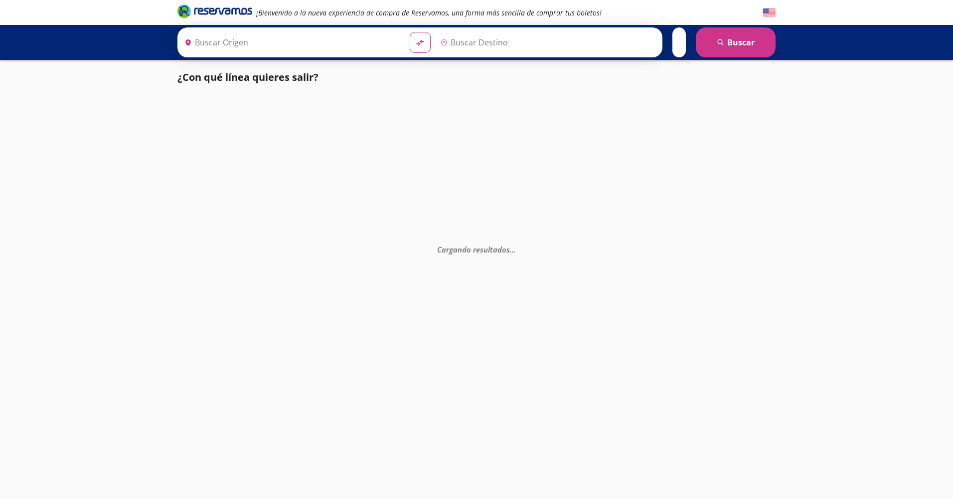
type input "[GEOGRAPHIC_DATA], [GEOGRAPHIC_DATA]"
type input "Toluca, [GEOGRAPHIC_DATA]"
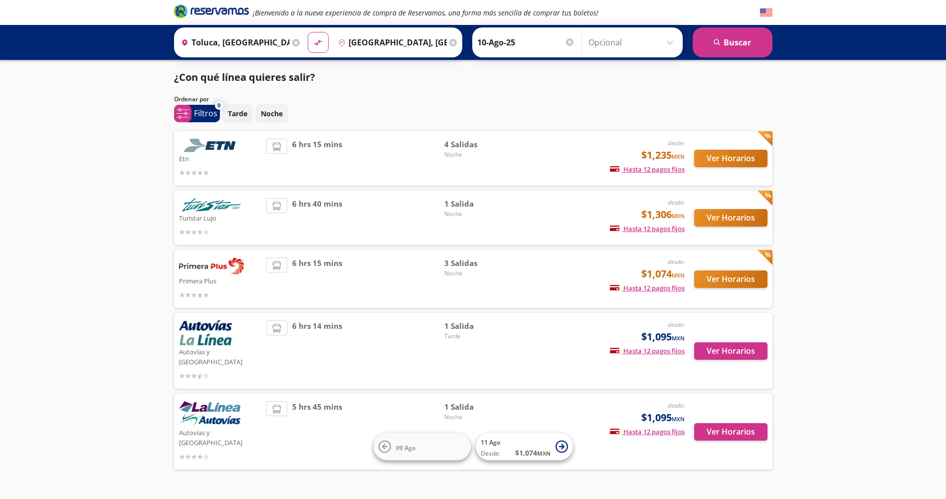
scroll to position [6, 0]
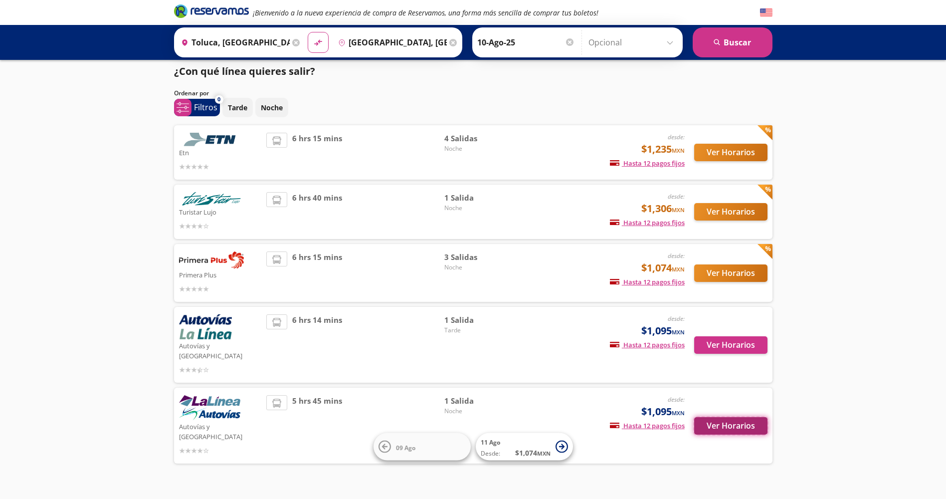
click at [732, 417] on button "Ver Horarios" at bounding box center [730, 425] width 73 height 17
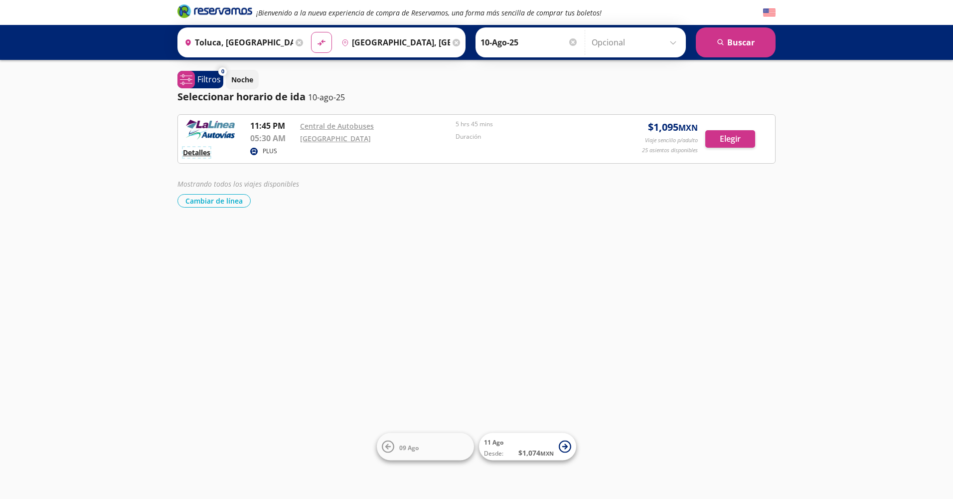
click at [204, 152] on button "Detalles" at bounding box center [196, 152] width 27 height 10
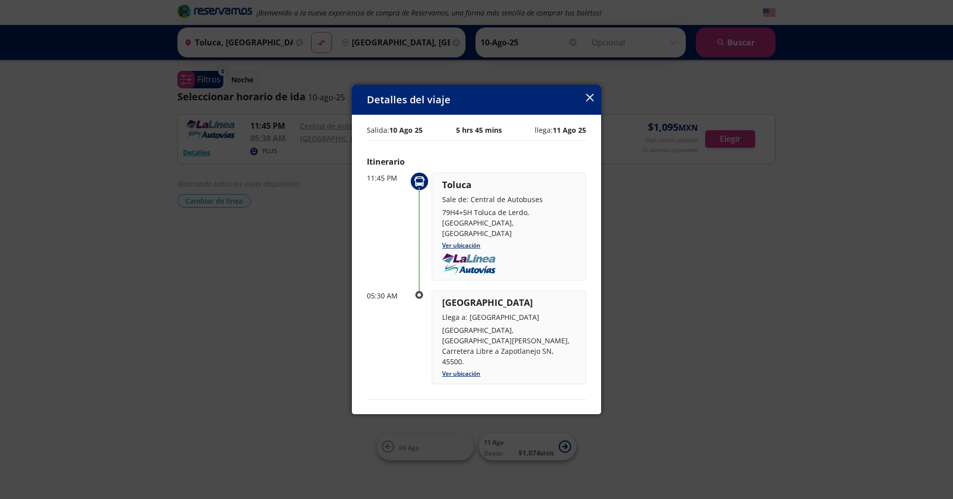
click at [591, 97] on icon "button" at bounding box center [589, 97] width 7 height 7
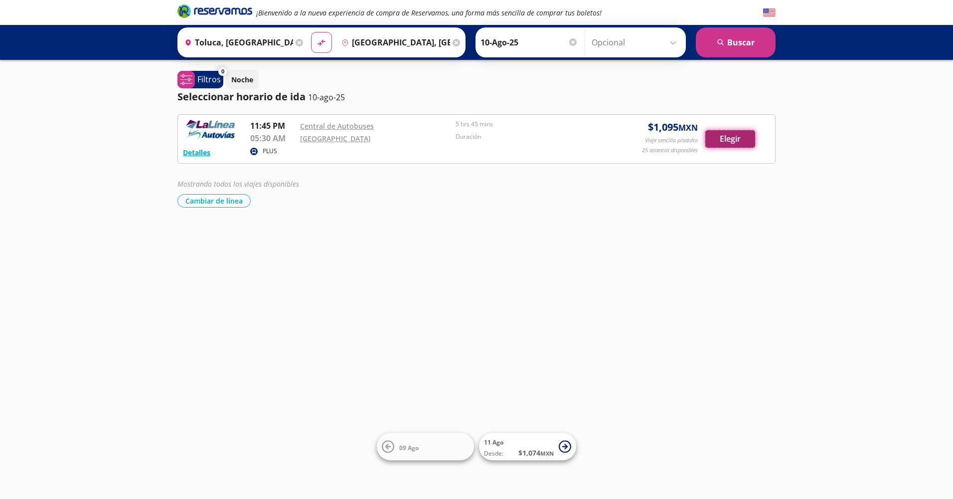
click at [721, 140] on button "Elegir" at bounding box center [730, 138] width 50 height 17
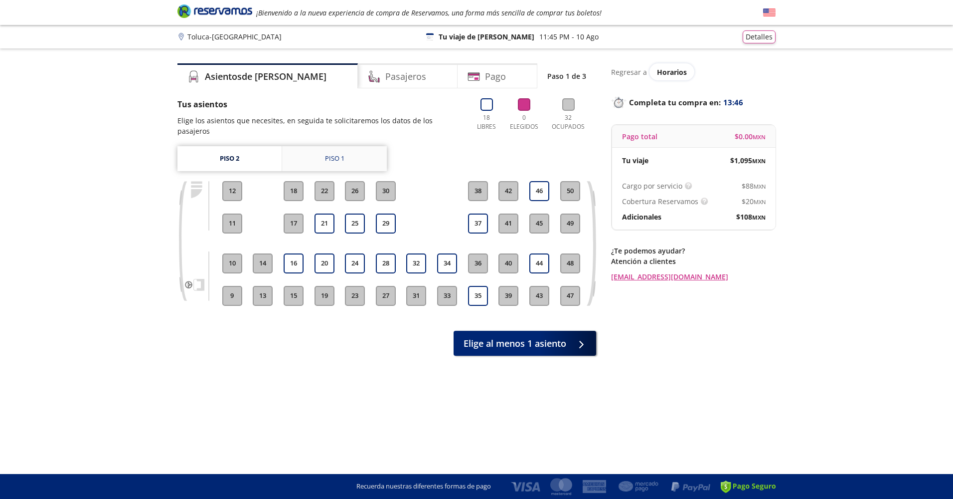
click at [322, 154] on link "Piso 1" at bounding box center [334, 158] width 105 height 25
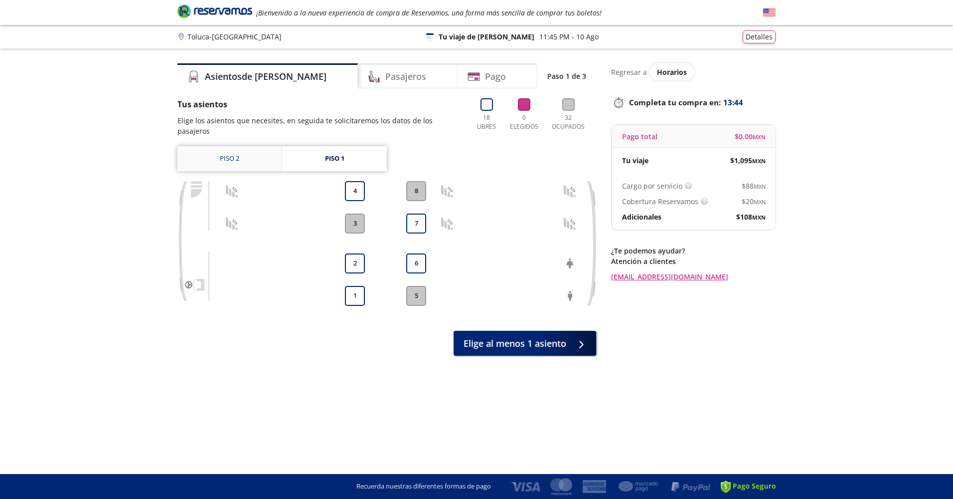
click at [247, 148] on link "Piso 2" at bounding box center [229, 158] width 104 height 25
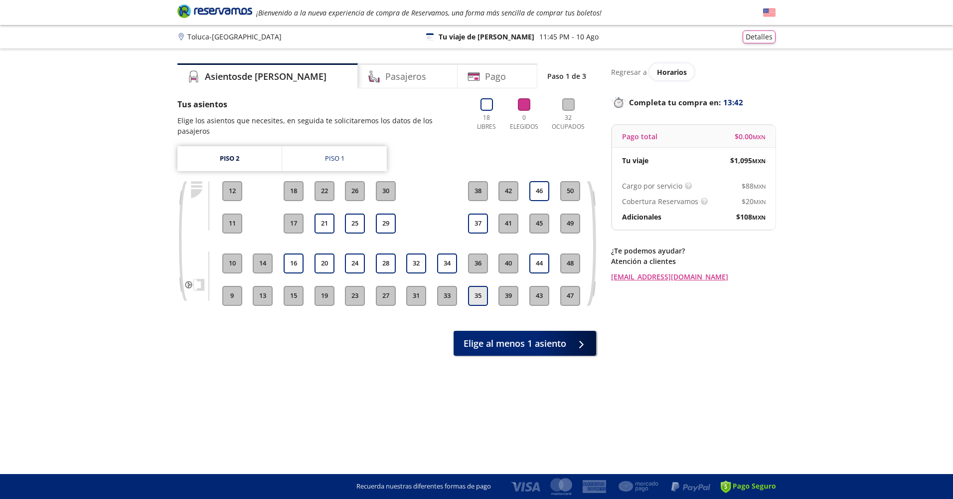
click at [479, 286] on button "35" at bounding box center [478, 296] width 20 height 20
click at [540, 181] on button "46" at bounding box center [539, 191] width 20 height 20
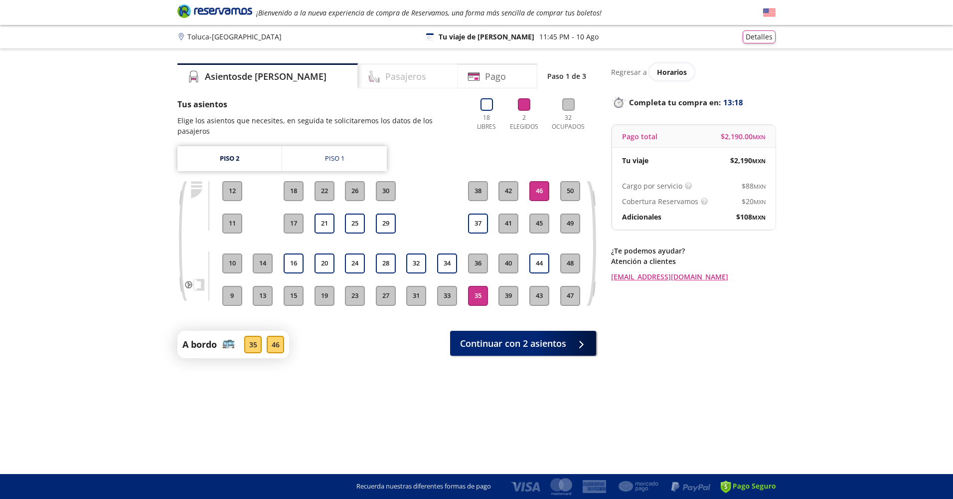
click at [385, 82] on h4 "Pasajeros" at bounding box center [405, 76] width 41 height 13
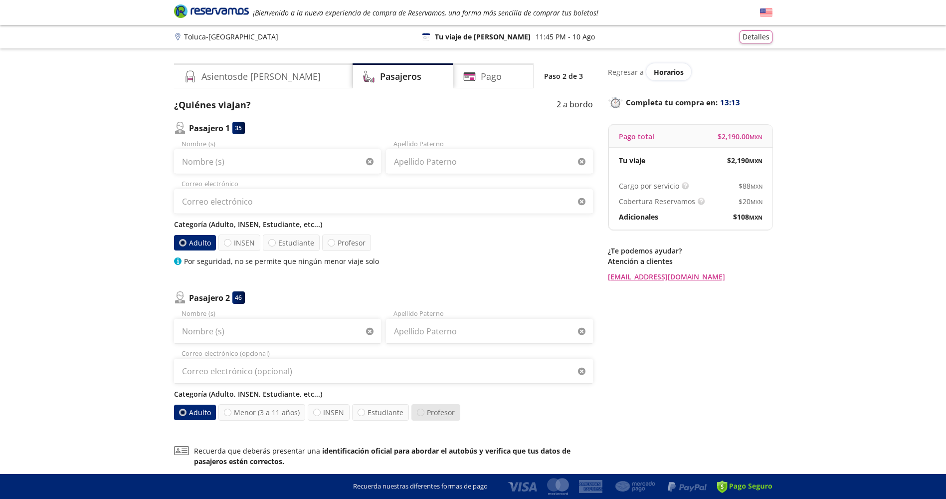
click at [420, 411] on div at bounding box center [420, 411] width 7 height 7
click at [420, 411] on input "Profesor" at bounding box center [420, 412] width 6 height 6
radio input "true"
radio input "false"
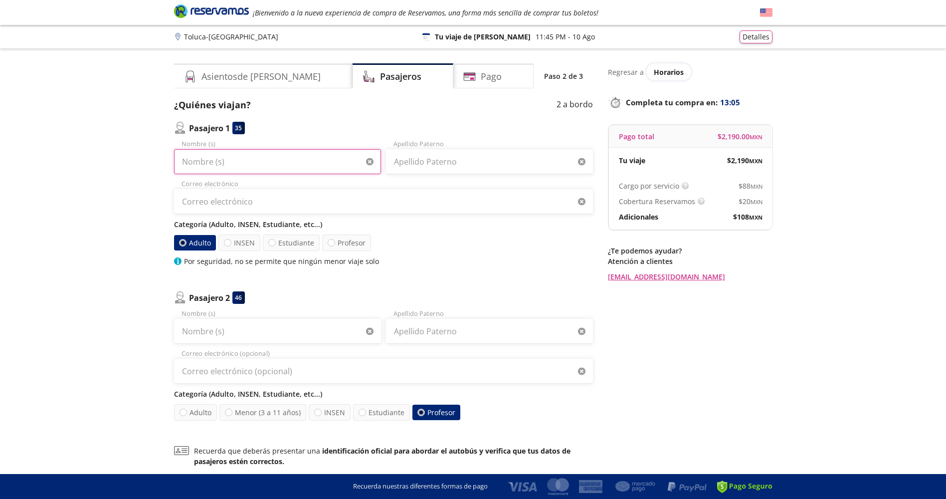
click at [225, 162] on input "Nombre (s)" at bounding box center [277, 161] width 207 height 25
type input "p"
type input "[PERSON_NAME]"
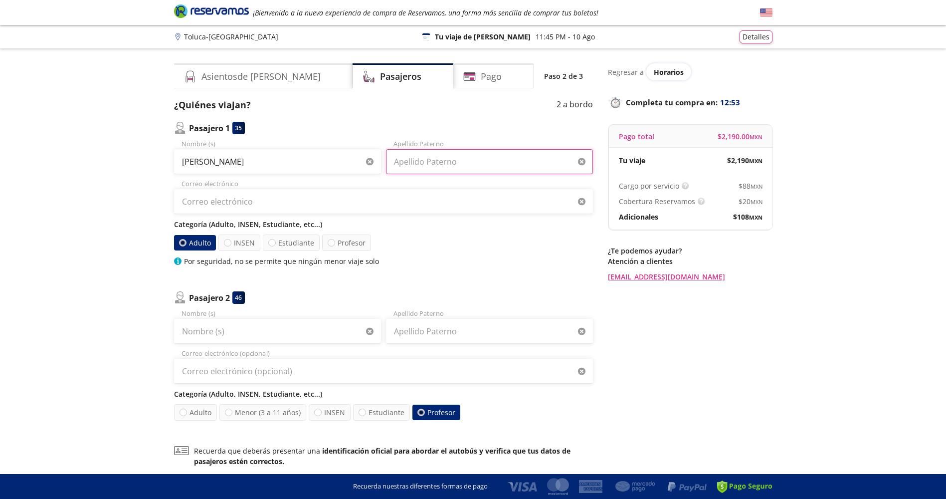
click at [415, 162] on input "Apellido Paterno" at bounding box center [489, 161] width 207 height 25
type input "[PERSON_NAME]"
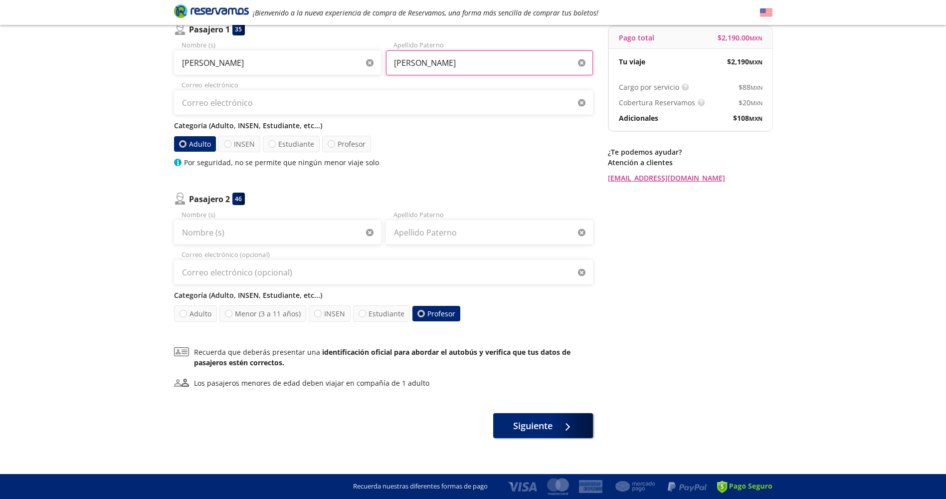
scroll to position [108, 0]
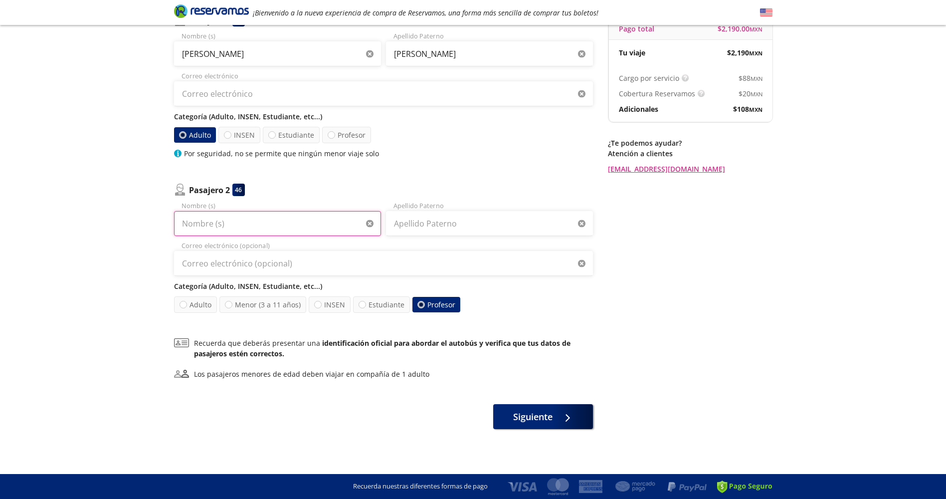
click at [241, 223] on input "Nombre (s)" at bounding box center [277, 223] width 207 height 25
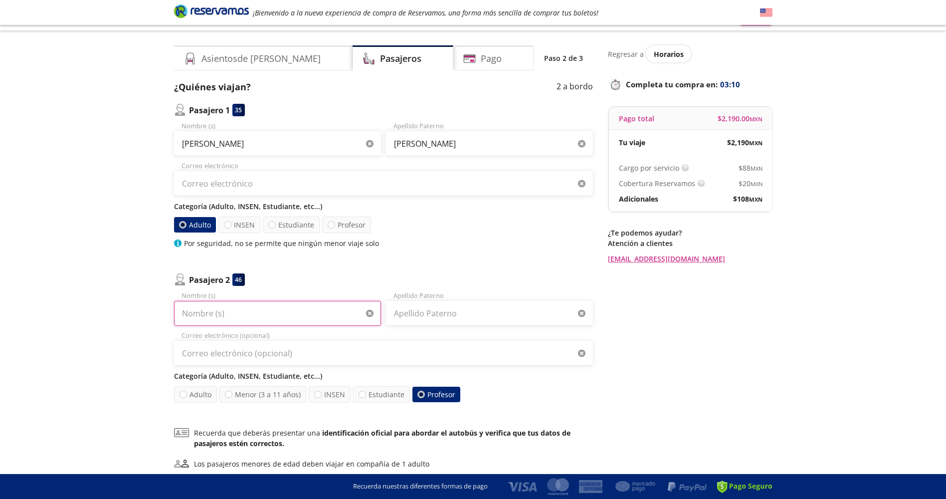
scroll to position [50, 0]
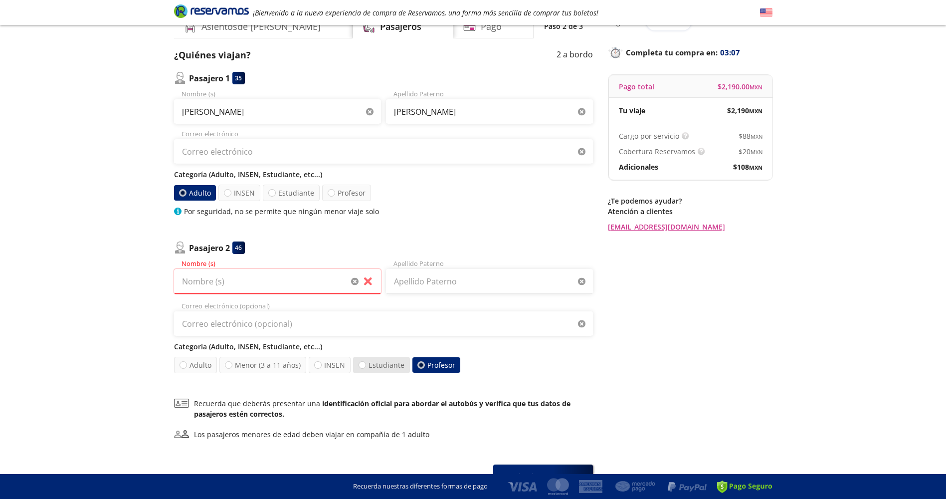
click at [374, 365] on label "Estudiante" at bounding box center [381, 364] width 57 height 16
click at [365, 365] on input "Estudiante" at bounding box center [362, 364] width 6 height 6
radio input "true"
radio input "false"
click at [198, 367] on label "Adulto" at bounding box center [195, 364] width 44 height 17
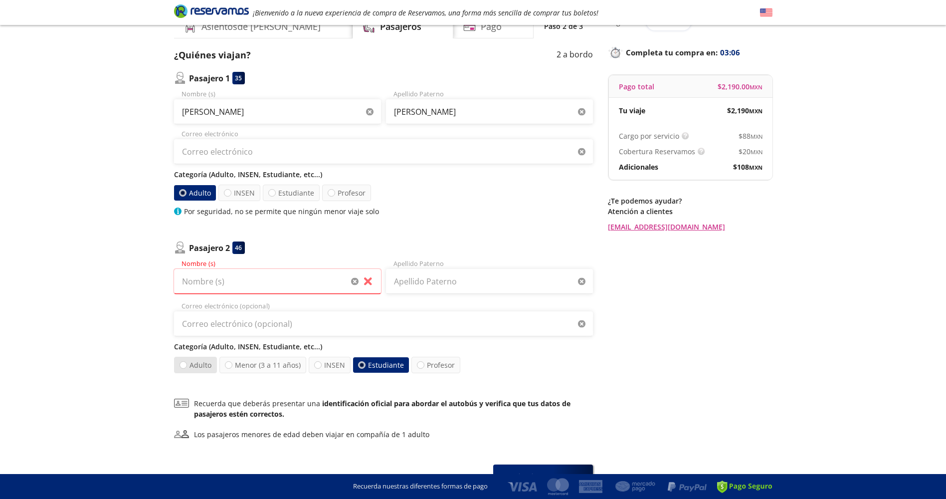
click at [186, 367] on input "Adulto" at bounding box center [182, 364] width 6 height 6
radio input "true"
radio input "false"
click at [347, 283] on input "Nombre (s)" at bounding box center [277, 281] width 207 height 25
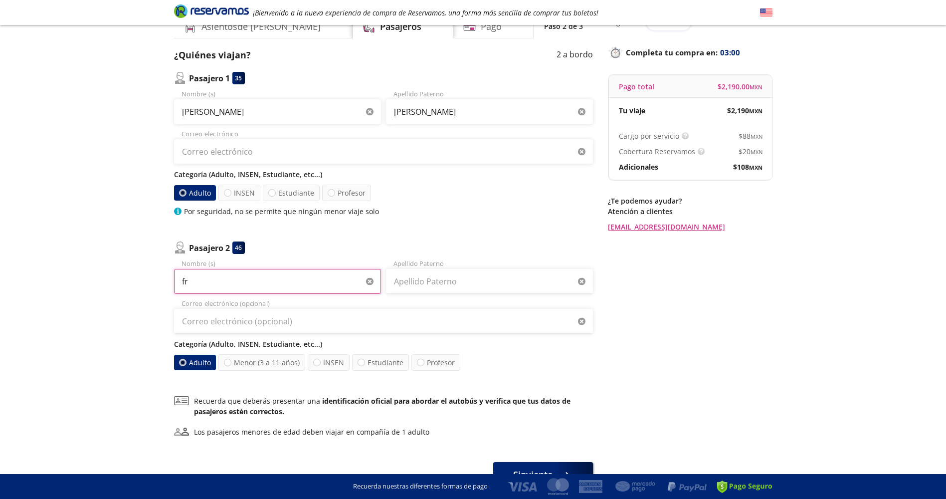
type input "f"
type input "[PERSON_NAME]"
click at [513, 273] on input "Apellido Paterno" at bounding box center [489, 281] width 207 height 25
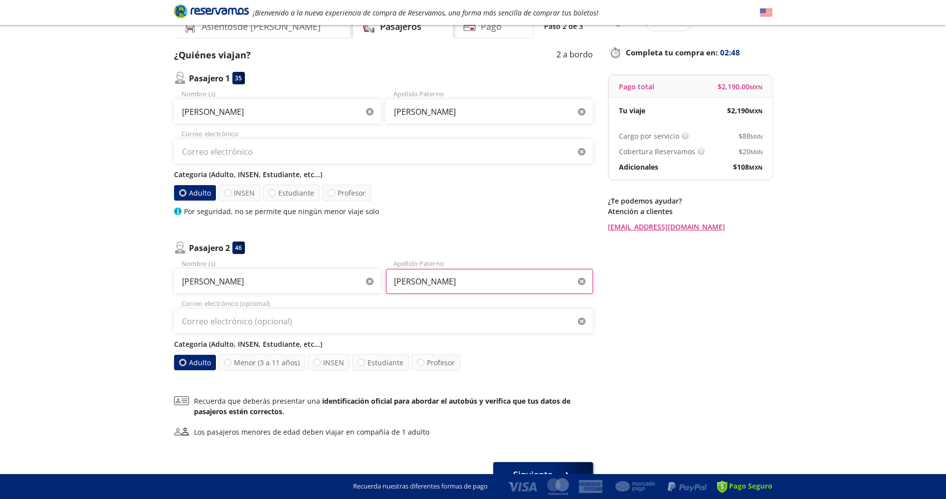
type input "[PERSON_NAME]"
click at [242, 319] on input "Correo electrónico (opcional)" at bounding box center [383, 321] width 419 height 25
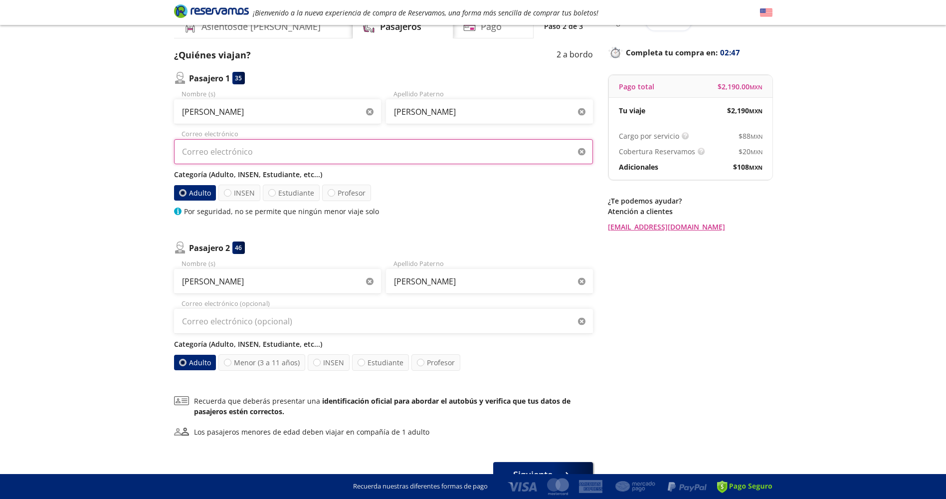
click at [245, 144] on input "Correo electrónico" at bounding box center [383, 151] width 419 height 25
type input "[EMAIL_ADDRESS][DOMAIN_NAME]"
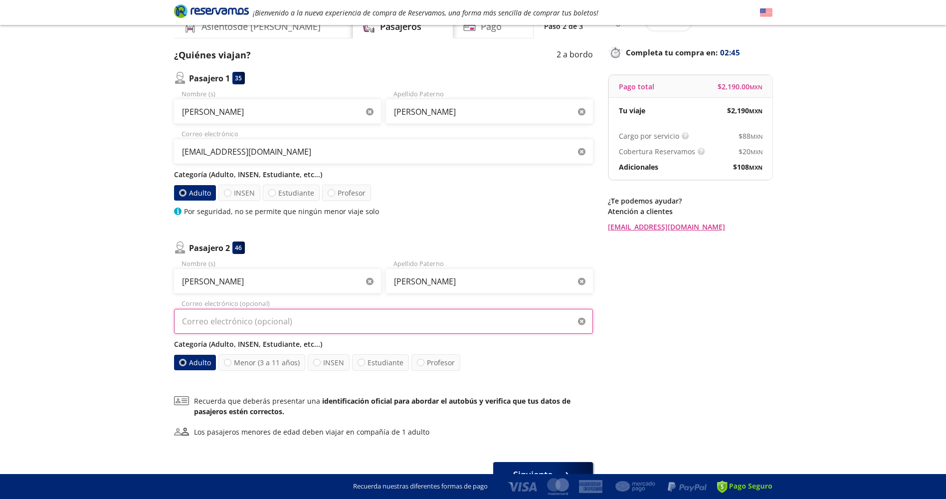
click at [243, 315] on input "Correo electrónico (opcional)" at bounding box center [383, 321] width 419 height 25
type input "[EMAIL_ADDRESS][DOMAIN_NAME]"
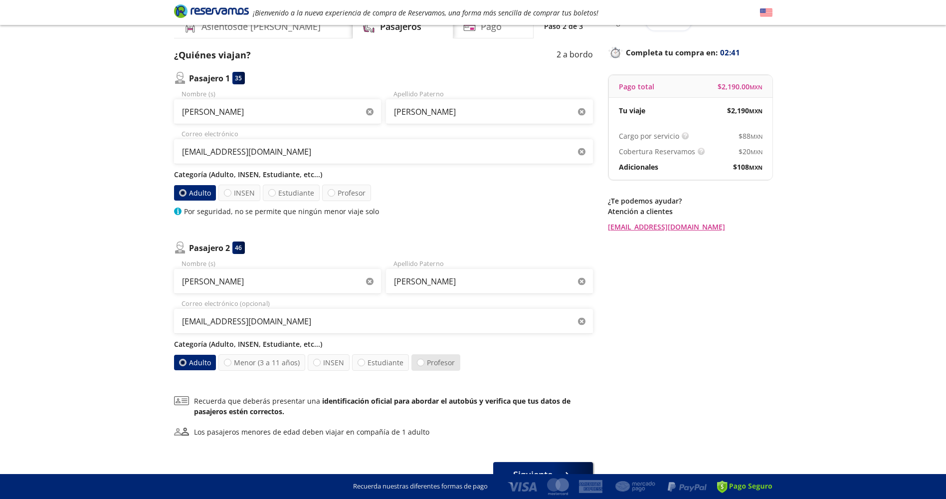
click at [419, 366] on label "Profesor" at bounding box center [435, 362] width 49 height 16
click at [419, 365] on input "Profesor" at bounding box center [420, 362] width 6 height 6
radio input "true"
radio input "false"
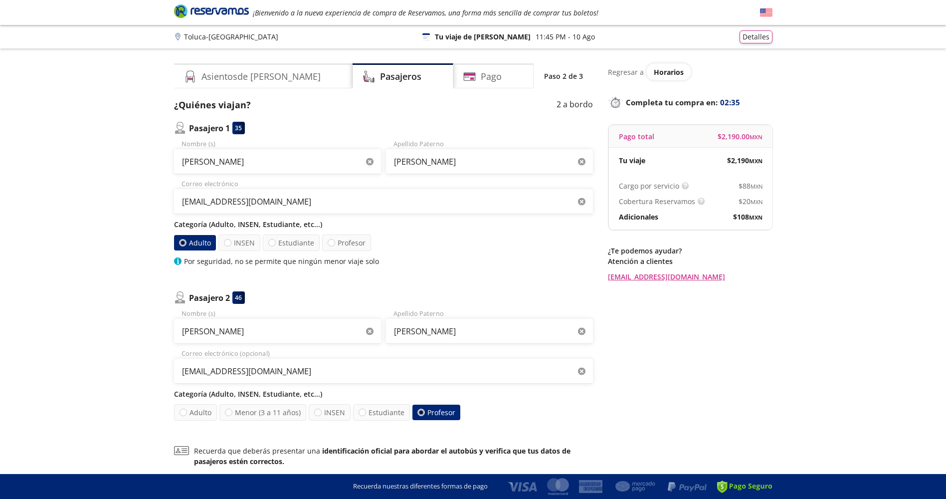
scroll to position [100, 0]
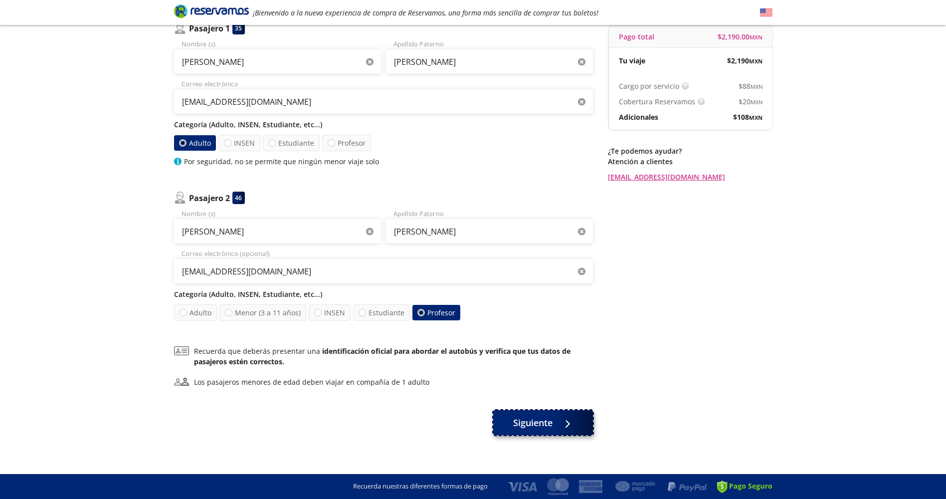
click at [539, 424] on span "Siguiente" at bounding box center [532, 422] width 39 height 13
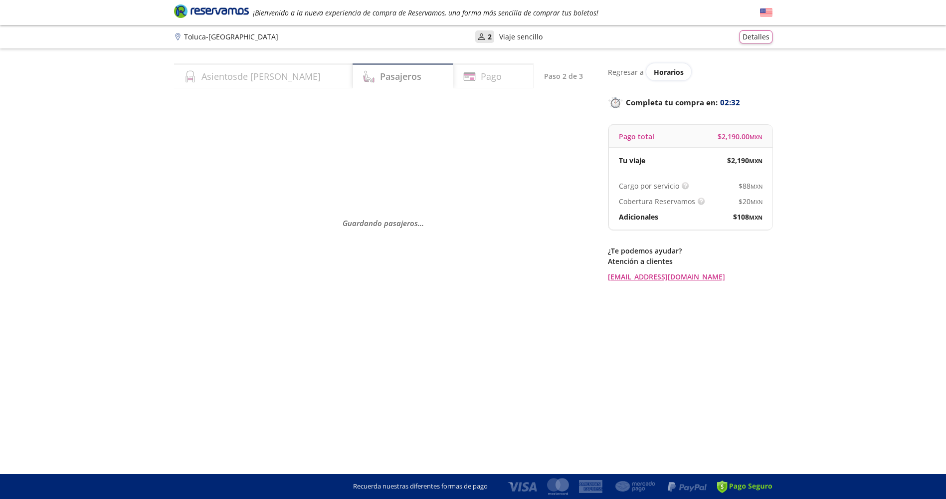
scroll to position [0, 0]
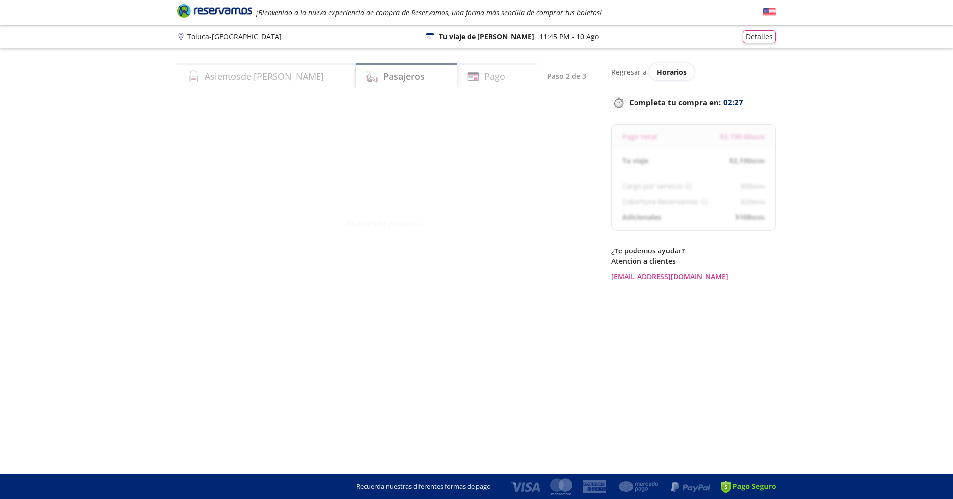
select select "MX"
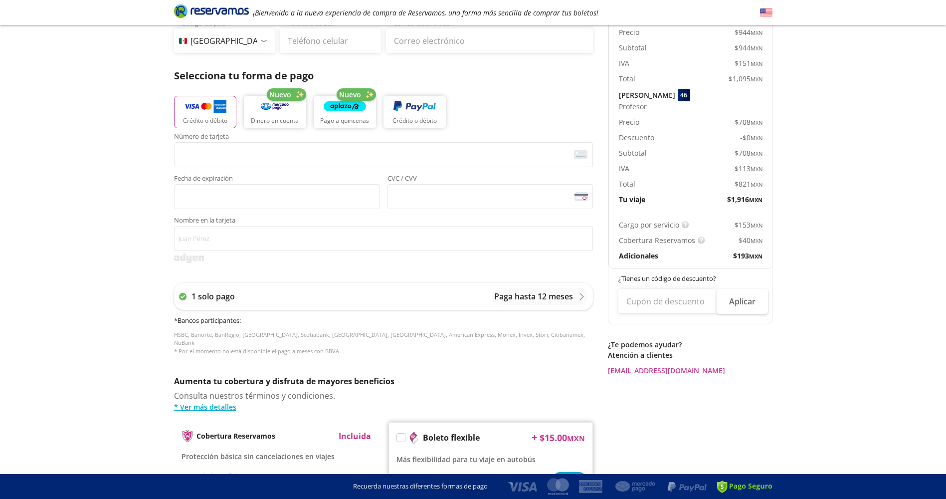
scroll to position [199, 0]
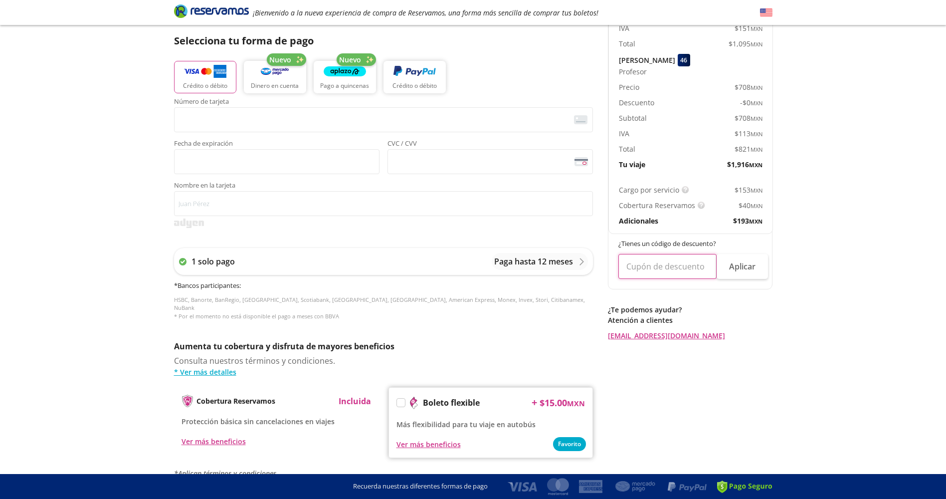
click at [634, 263] on input "text" at bounding box center [667, 266] width 98 height 25
type input "APLRES10"
click at [758, 255] on button "Aplicar" at bounding box center [741, 266] width 51 height 25
click at [678, 254] on input "text" at bounding box center [667, 266] width 98 height 25
type input "PLUS20"
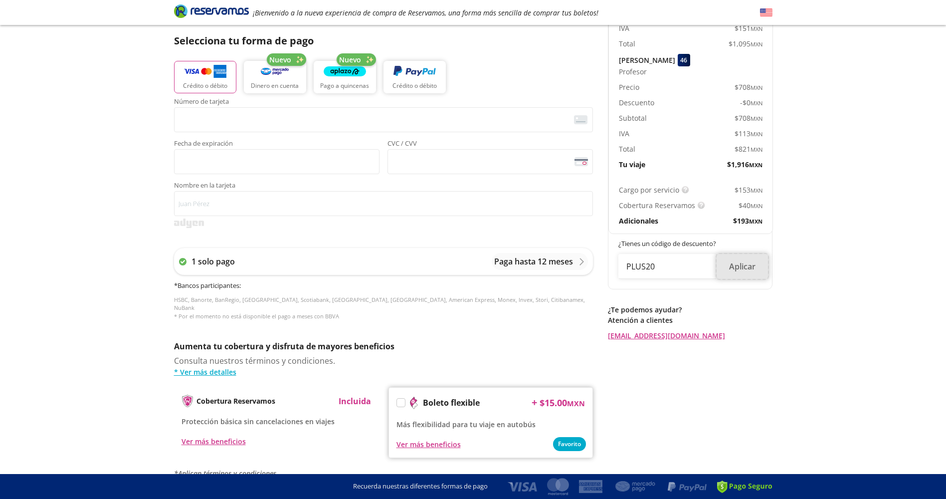
click at [747, 259] on button "Aplicar" at bounding box center [741, 266] width 51 height 25
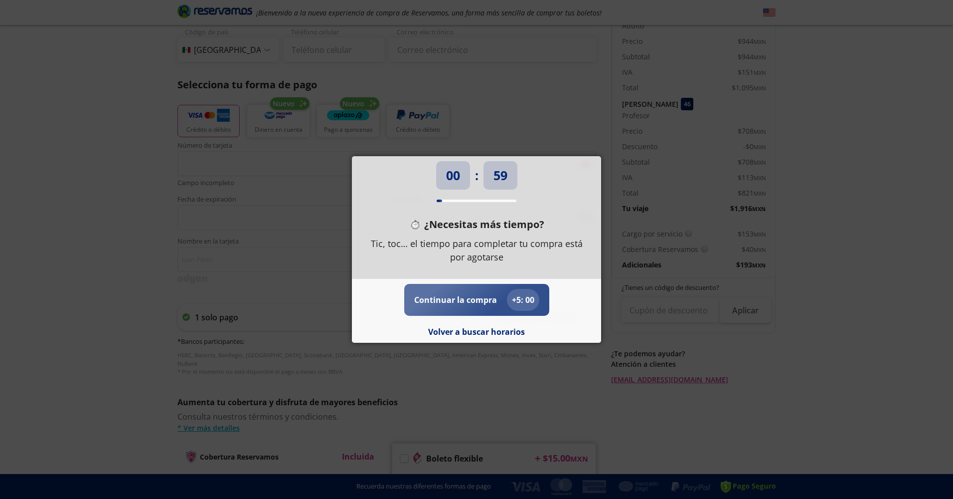
scroll to position [344, 0]
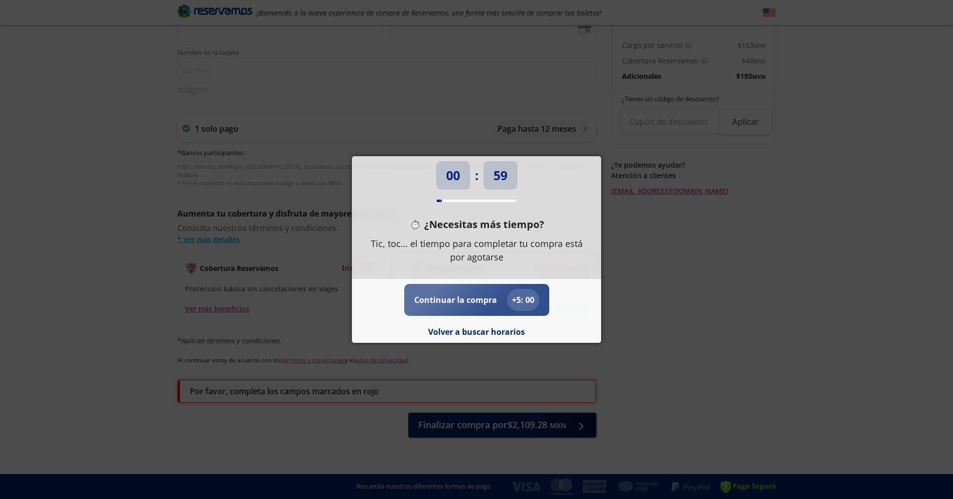
click at [442, 296] on p "Continuar la compra" at bounding box center [455, 300] width 83 height 12
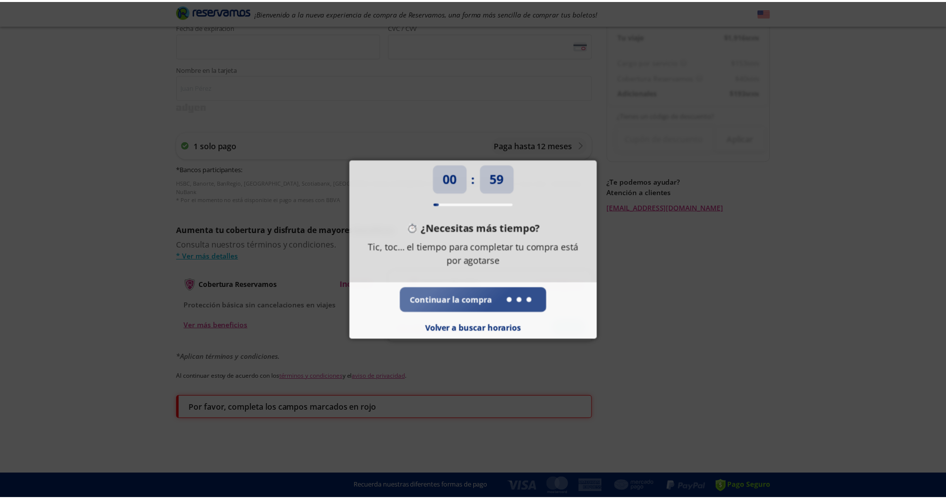
scroll to position [0, 0]
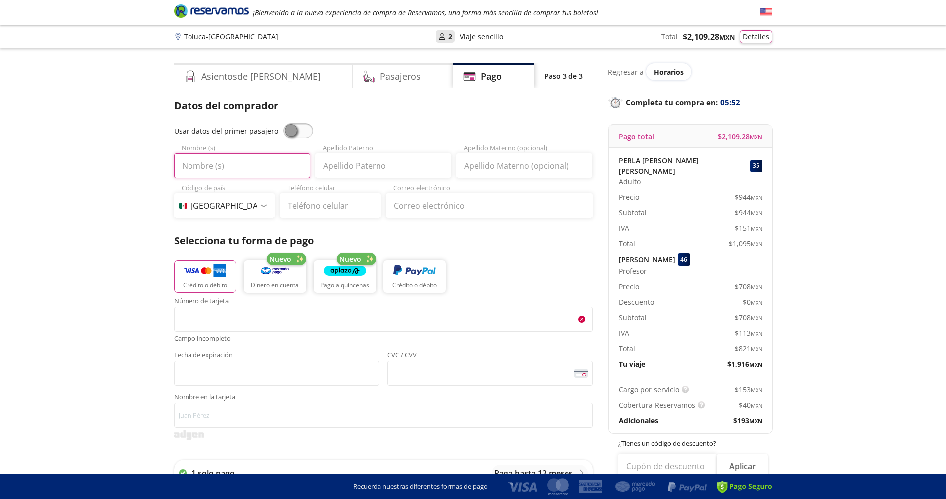
click at [204, 165] on input "Nombre (s)" at bounding box center [242, 165] width 136 height 25
type input "[PERSON_NAME]"
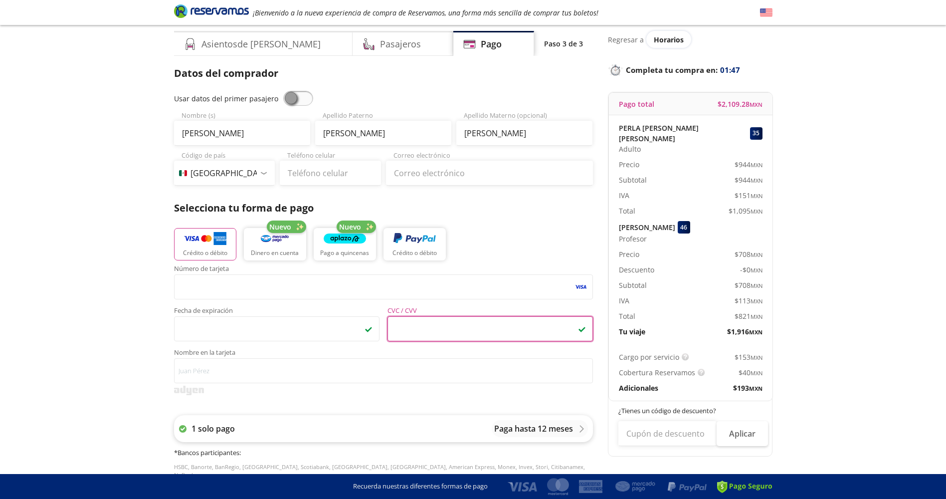
scroll to position [50, 0]
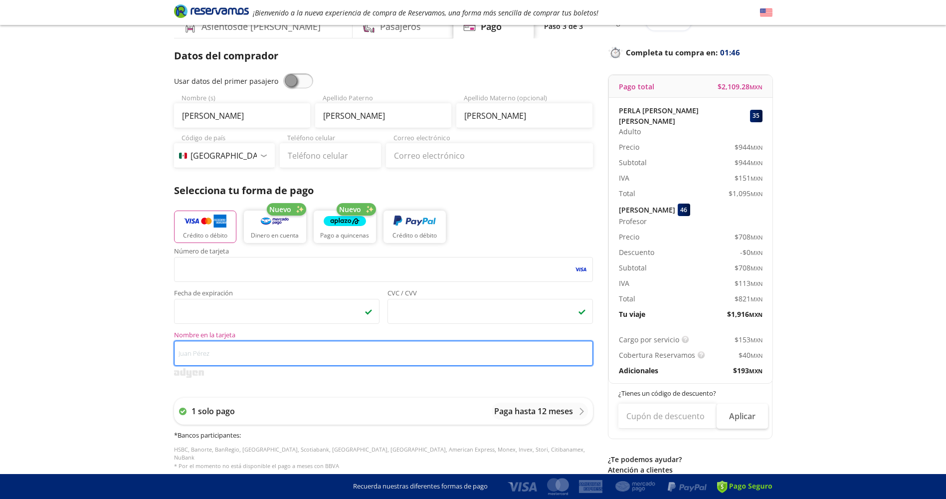
click at [238, 356] on input "Nombre en la tarjeta" at bounding box center [383, 352] width 419 height 25
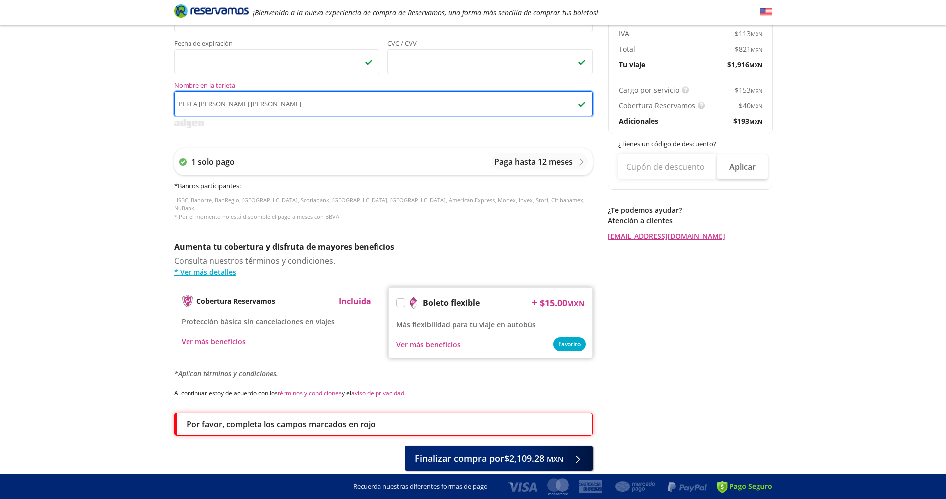
scroll to position [333, 0]
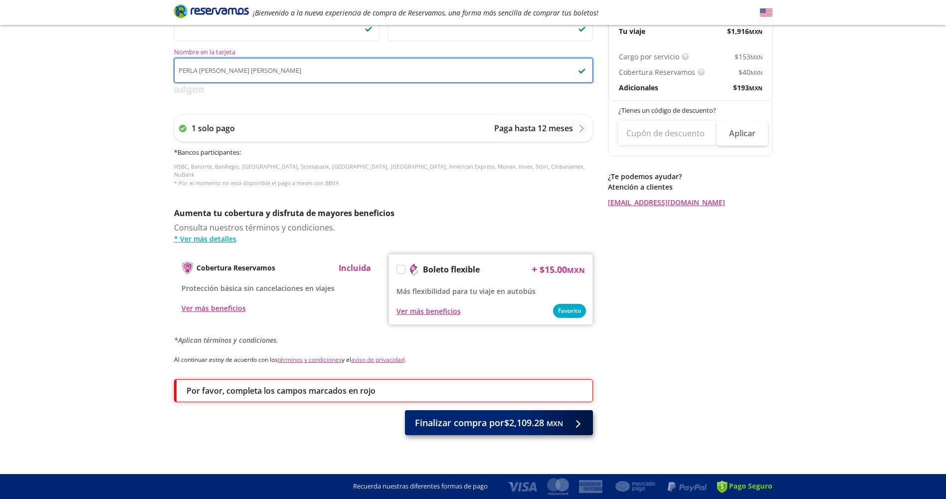
type input "PERLA [PERSON_NAME] [PERSON_NAME]"
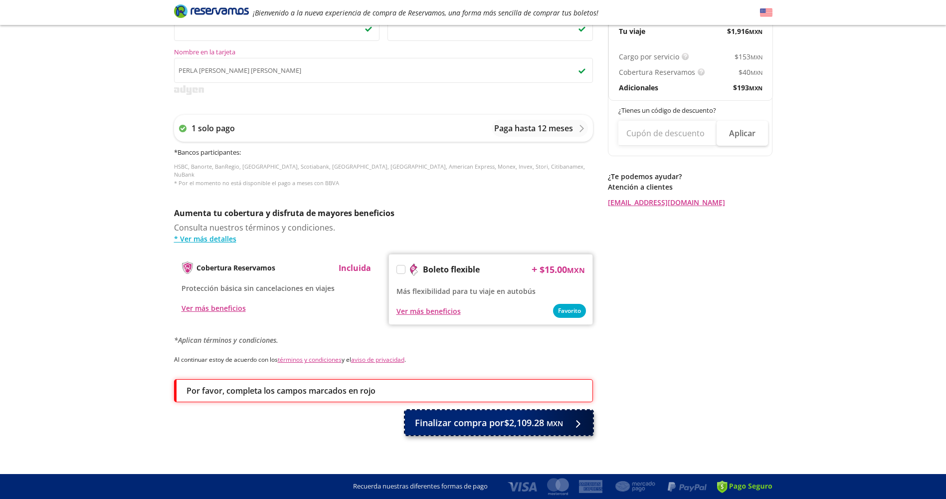
click at [494, 416] on span "Finalizar compra por $2,109.28 MXN" at bounding box center [489, 422] width 148 height 13
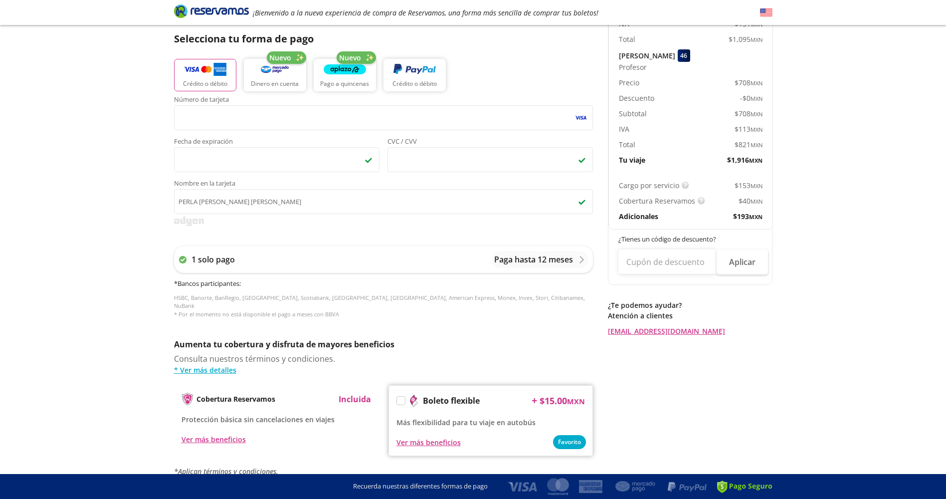
scroll to position [0, 0]
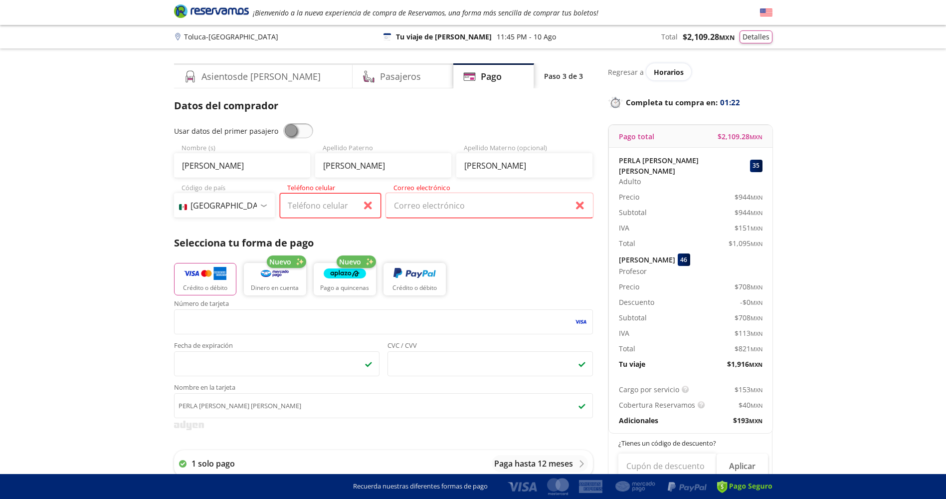
click at [320, 204] on input "Teléfono celular" at bounding box center [330, 205] width 101 height 25
type input "[PHONE_NUMBER]"
click at [427, 200] on input "Correo electrónico" at bounding box center [489, 205] width 207 height 25
type input "[EMAIL_ADDRESS][DOMAIN_NAME]"
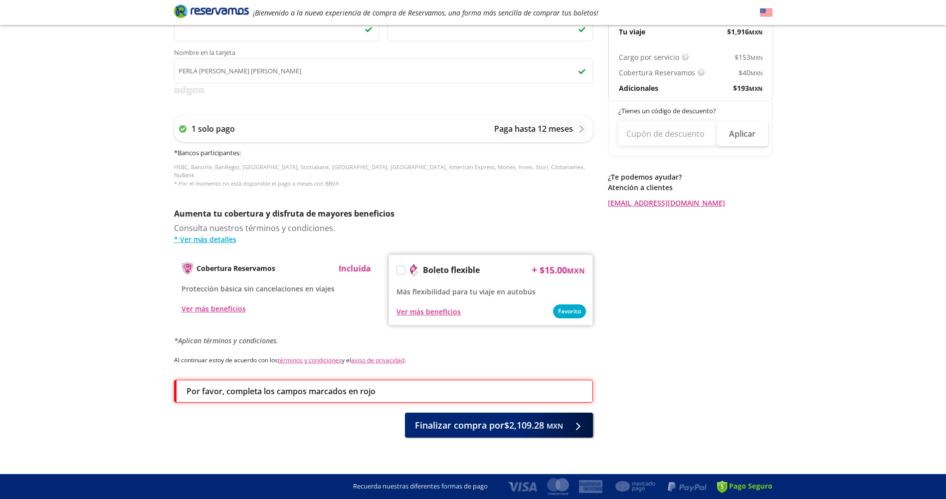
scroll to position [333, 0]
click at [508, 418] on span "Finalizar compra por $2,109.28 MXN" at bounding box center [489, 422] width 148 height 13
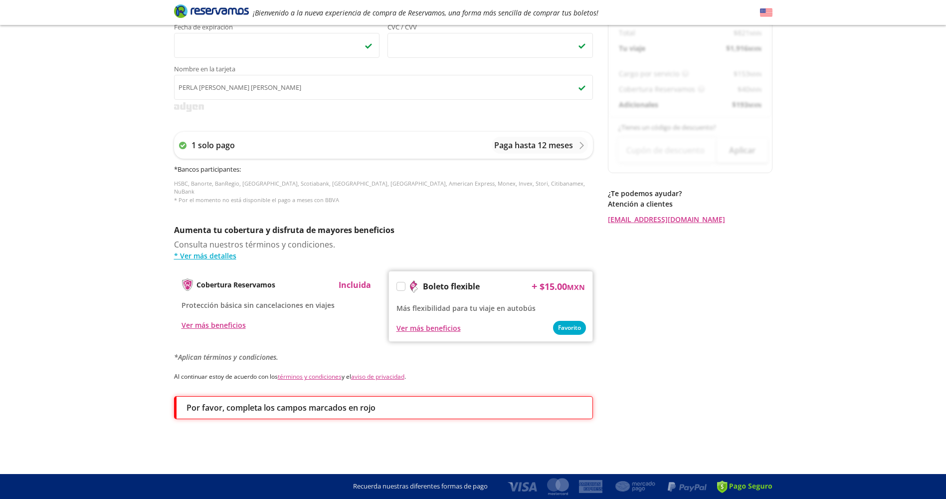
scroll to position [0, 0]
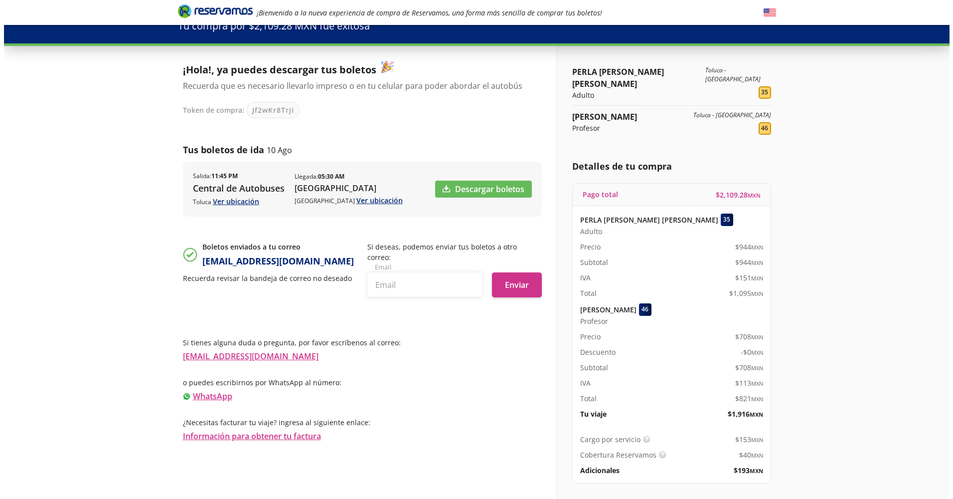
scroll to position [59, 0]
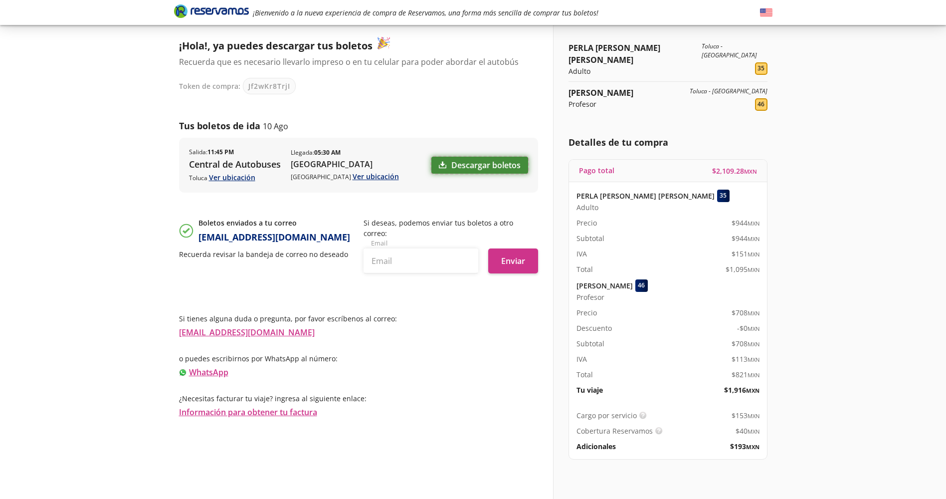
click at [444, 165] on icon at bounding box center [442, 164] width 7 height 7
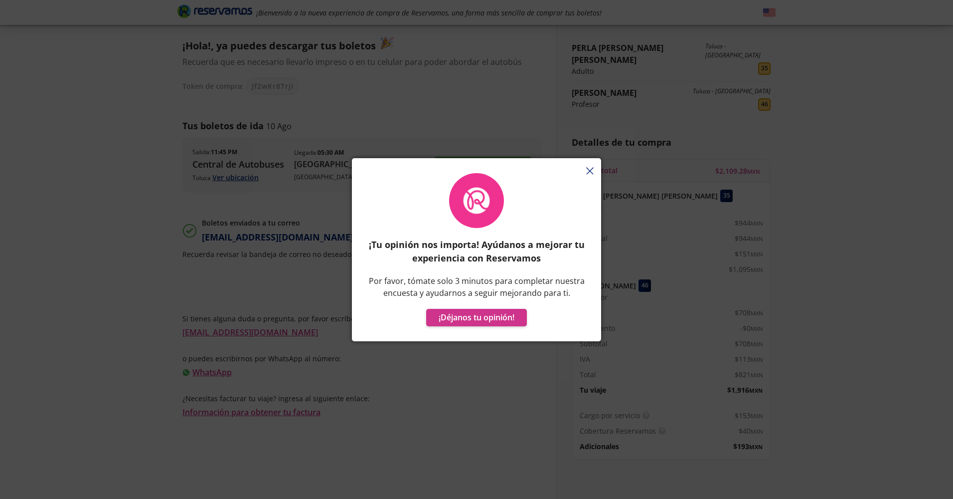
click at [591, 170] on div "¡Tu opinión nos importa! Ayúdanos a mejorar tu experiencia con Reservamos Por f…" at bounding box center [476, 254] width 249 height 173
click at [587, 173] on div "¡Tu opinión nos importa! Ayúdanos a mejorar tu experiencia con Reservamos Por f…" at bounding box center [476, 254] width 249 height 173
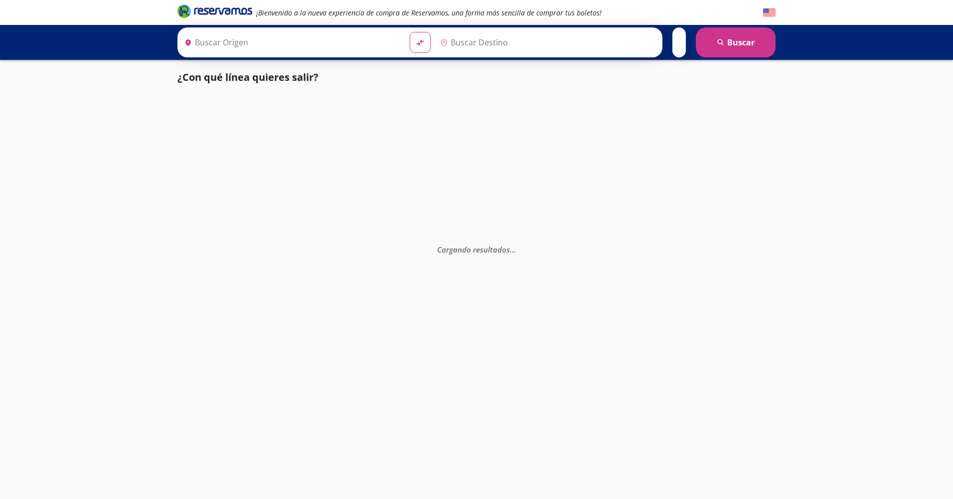
type input "[GEOGRAPHIC_DATA], [GEOGRAPHIC_DATA]"
type input "Toluca, [GEOGRAPHIC_DATA]"
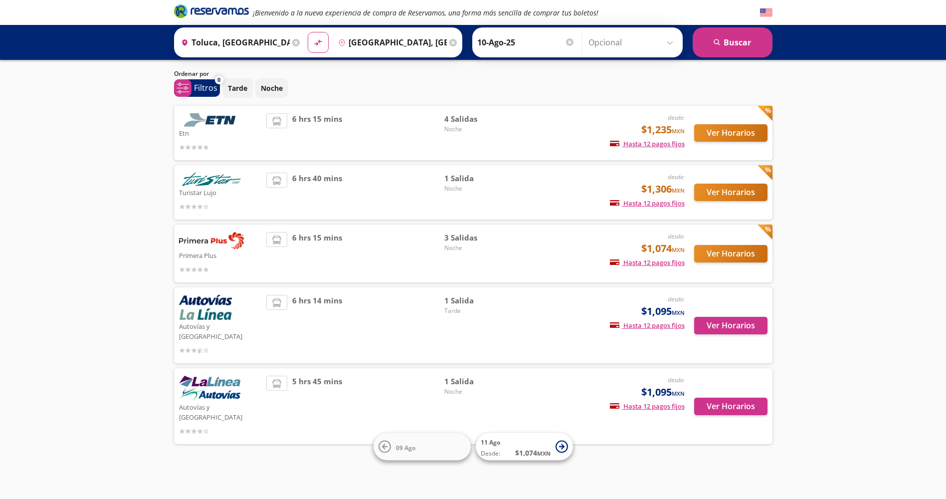
scroll to position [6, 0]
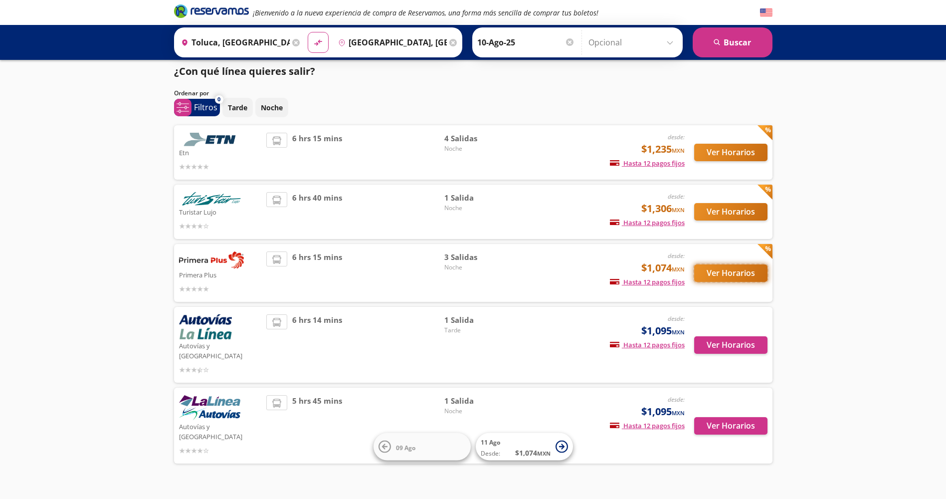
click at [715, 273] on button "Ver Horarios" at bounding box center [730, 272] width 73 height 17
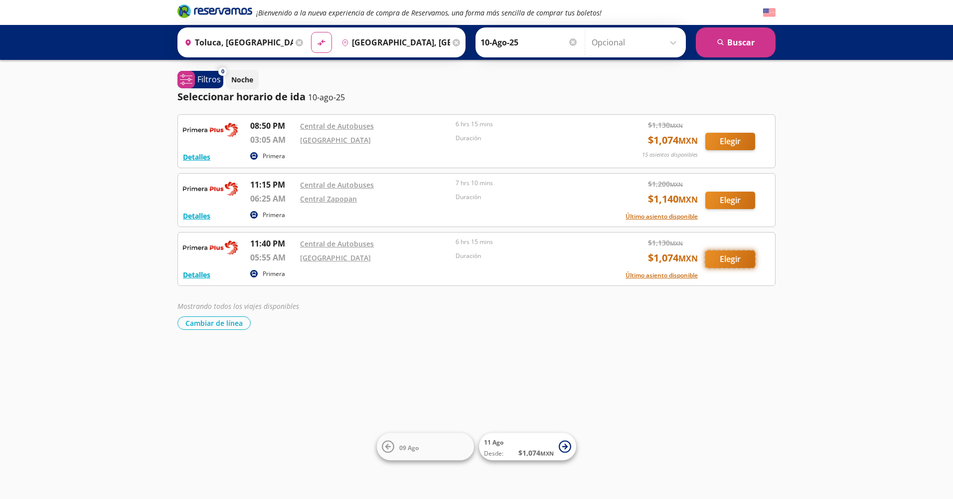
click at [746, 256] on button "Elegir" at bounding box center [730, 258] width 50 height 17
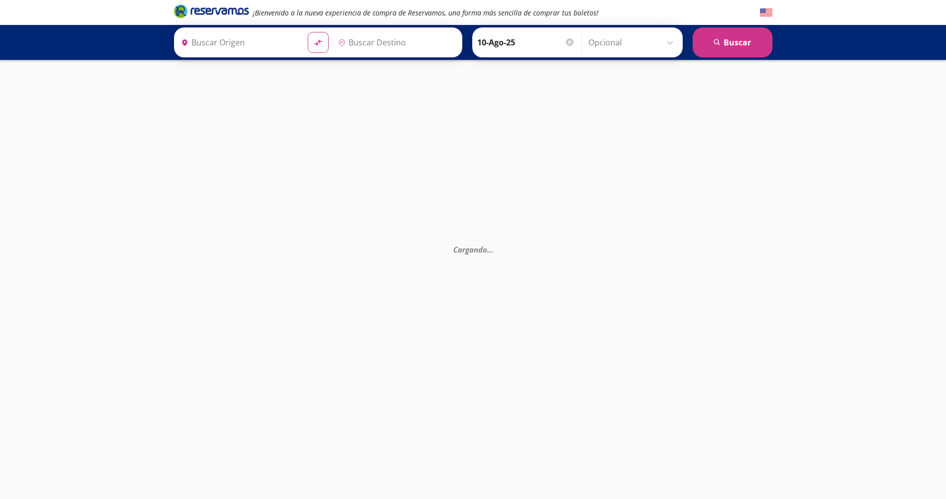
type input "[GEOGRAPHIC_DATA], [GEOGRAPHIC_DATA]"
type input "Toluca, [GEOGRAPHIC_DATA]"
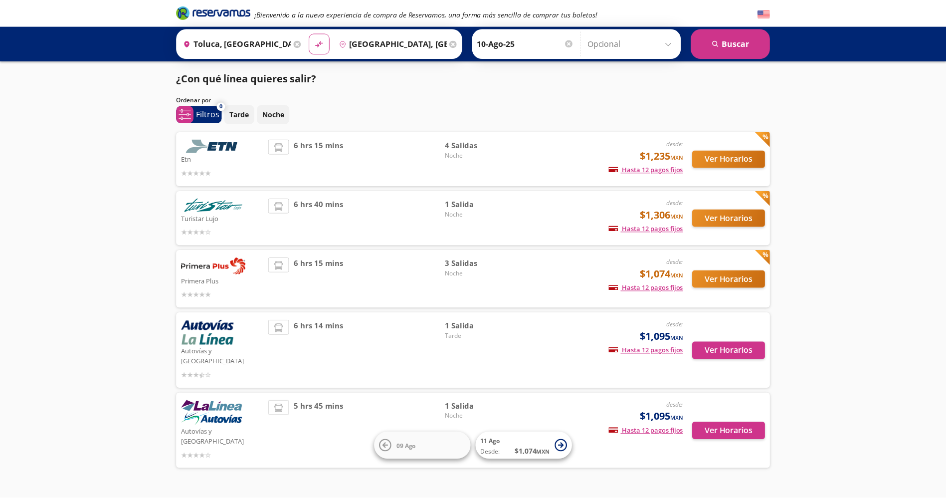
scroll to position [6, 0]
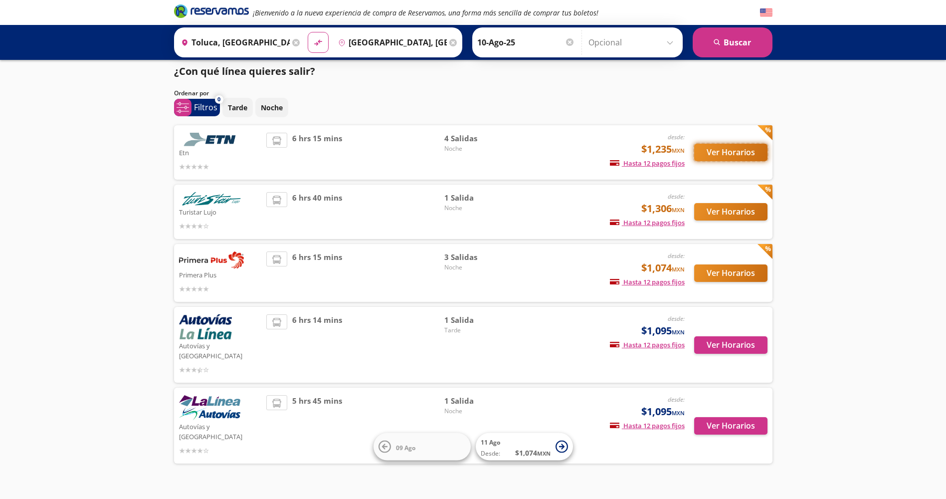
click at [724, 150] on button "Ver Horarios" at bounding box center [730, 152] width 73 height 17
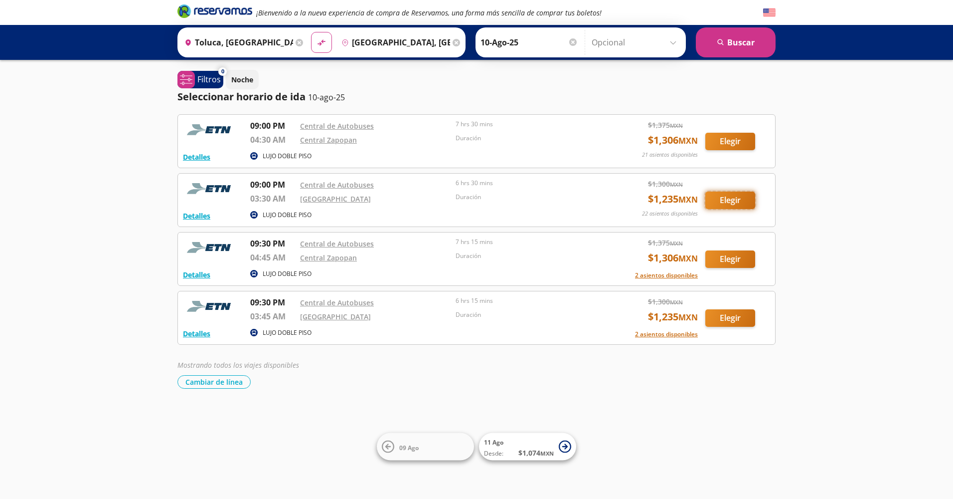
click at [740, 204] on button "Elegir" at bounding box center [730, 199] width 50 height 17
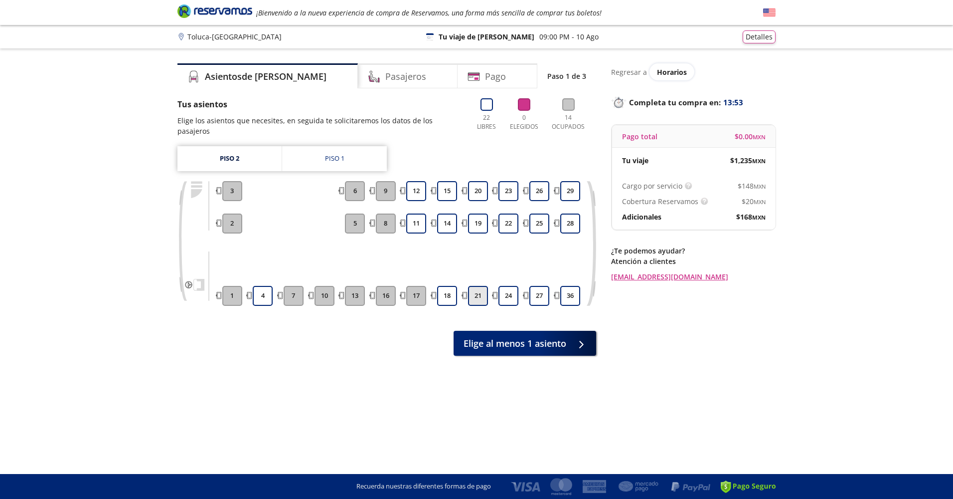
click at [479, 286] on button "21" at bounding box center [478, 296] width 20 height 20
click at [510, 286] on button "24" at bounding box center [509, 296] width 20 height 20
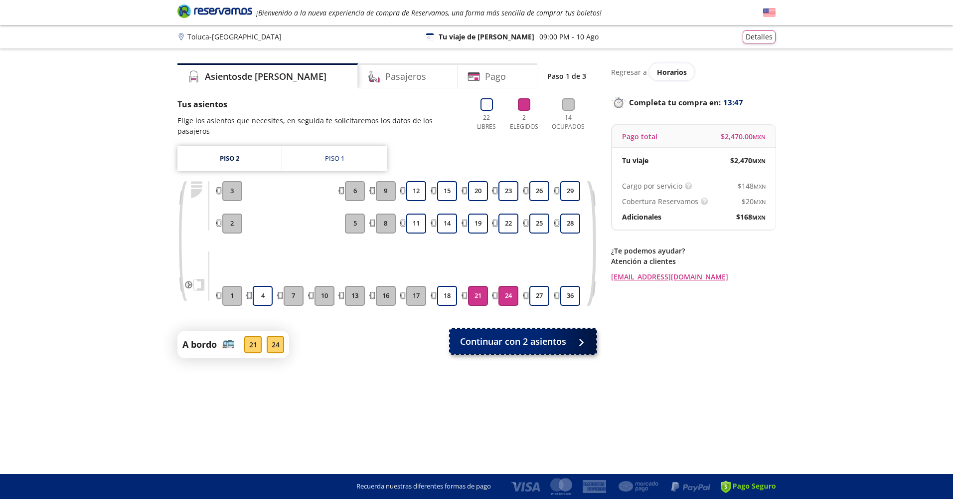
click at [506, 334] on span "Continuar con 2 asientos" at bounding box center [513, 340] width 106 height 13
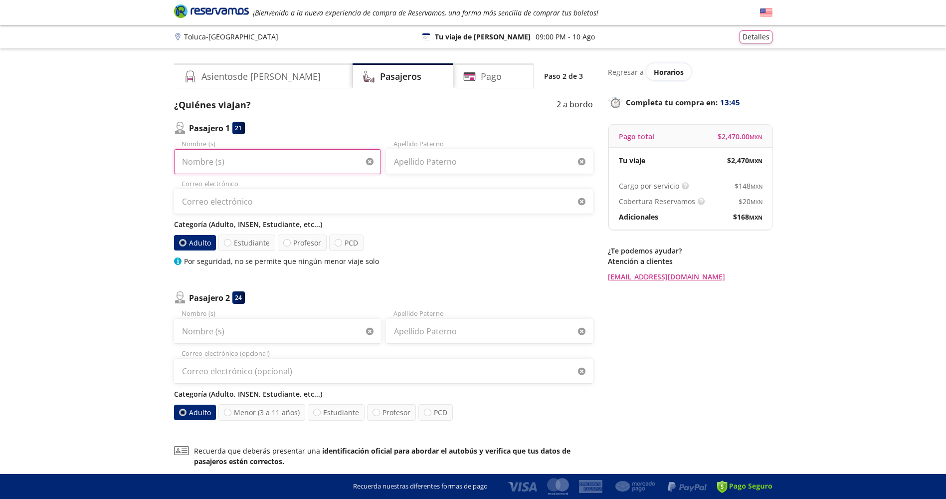
click at [201, 163] on input "Nombre (s)" at bounding box center [277, 161] width 207 height 25
type input "[PERSON_NAME]"
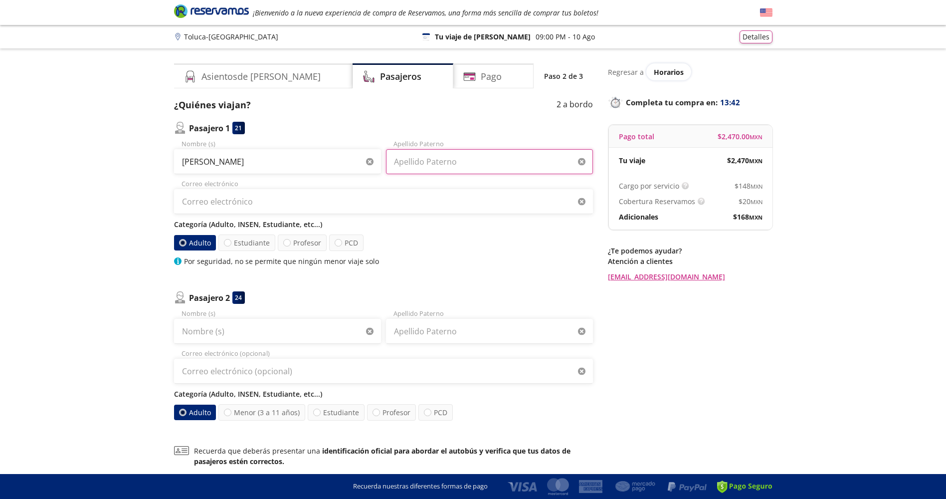
type input "[PERSON_NAME]"
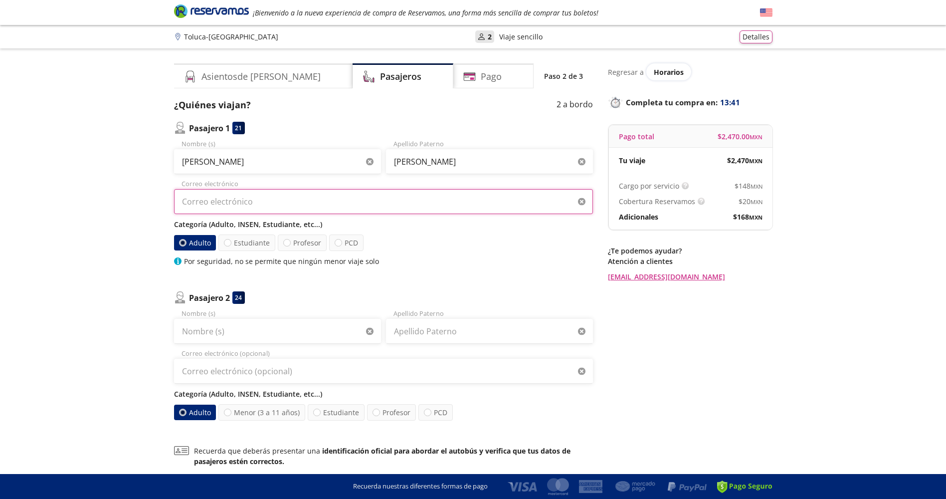
click at [274, 208] on input "Correo electrónico" at bounding box center [383, 201] width 419 height 25
type input "[EMAIL_ADDRESS][DOMAIN_NAME]"
click at [203, 246] on label "Adulto" at bounding box center [194, 242] width 42 height 15
click at [185, 246] on input "Adulto" at bounding box center [182, 242] width 6 height 6
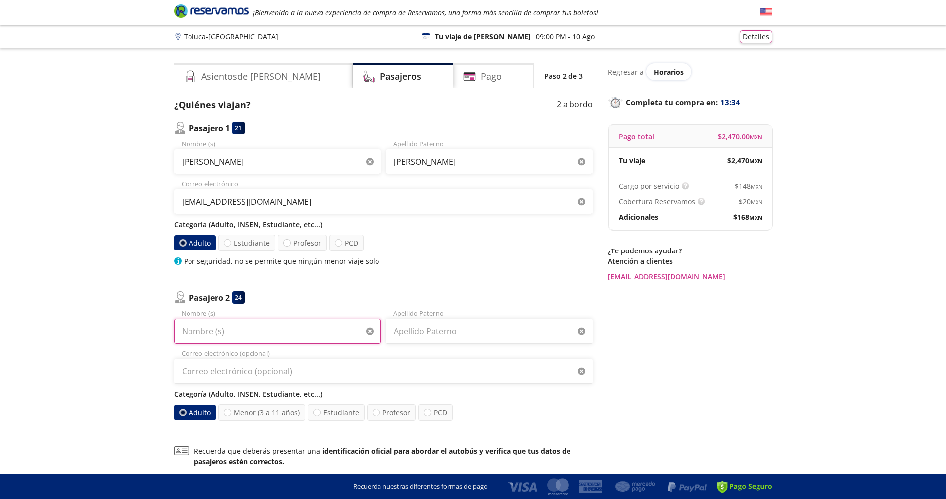
click at [239, 333] on input "Nombre (s)" at bounding box center [277, 331] width 207 height 25
type input "[PERSON_NAME]"
click at [478, 322] on input "Apellido Paterno" at bounding box center [489, 331] width 207 height 25
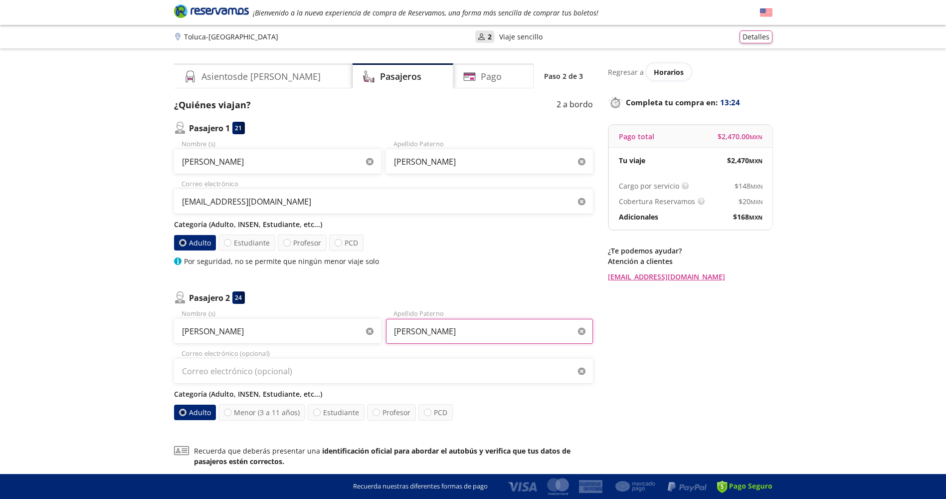
type input "[PERSON_NAME]"
click at [292, 379] on input "Correo electrónico (opcional)" at bounding box center [383, 370] width 419 height 25
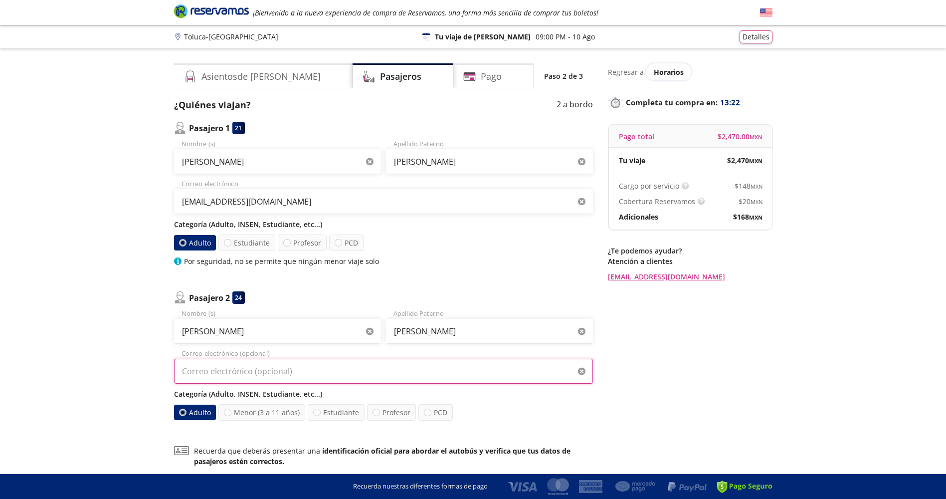
type input "[EMAIL_ADDRESS][DOMAIN_NAME]"
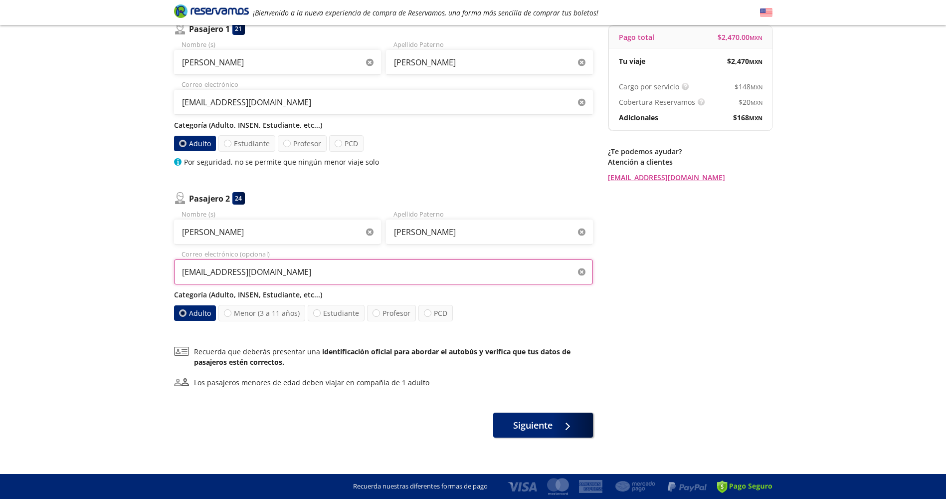
scroll to position [100, 0]
click at [375, 313] on div at bounding box center [375, 312] width 7 height 7
click at [375, 313] on input "Profesor" at bounding box center [376, 312] width 6 height 6
radio input "true"
radio input "false"
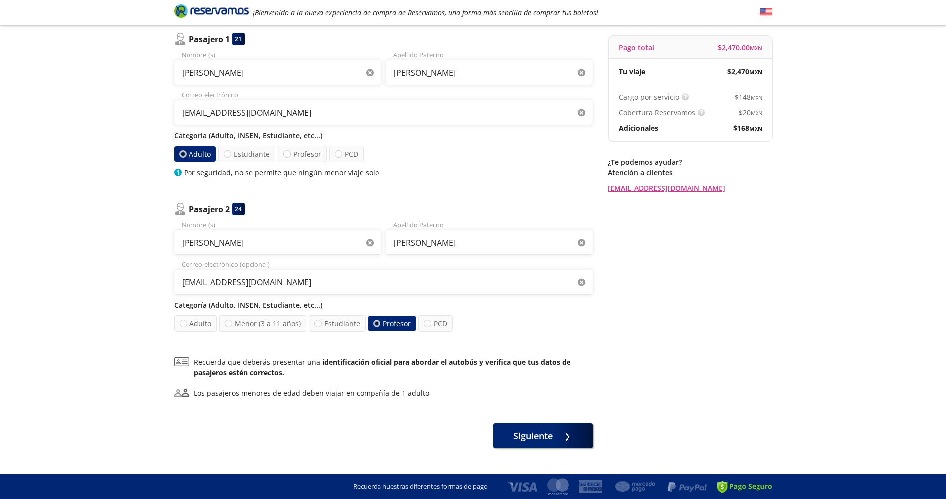
scroll to position [108, 0]
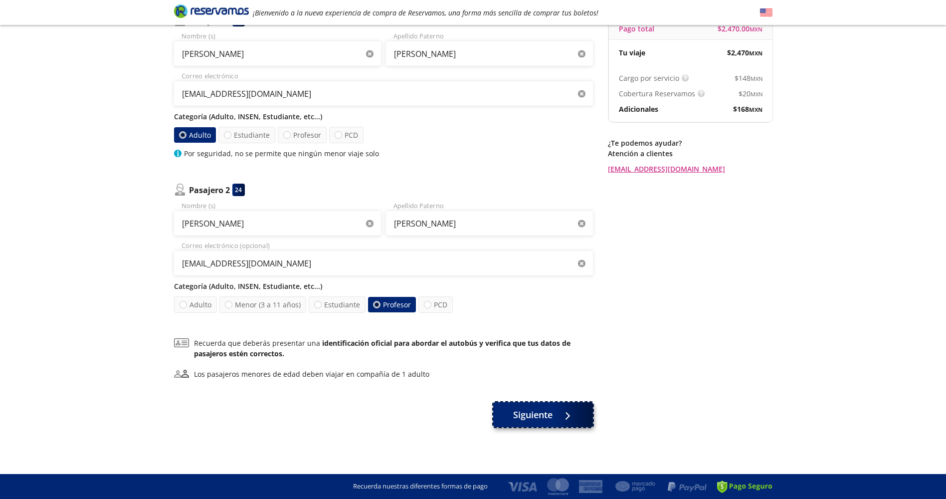
click at [554, 414] on button "Siguiente" at bounding box center [543, 414] width 100 height 25
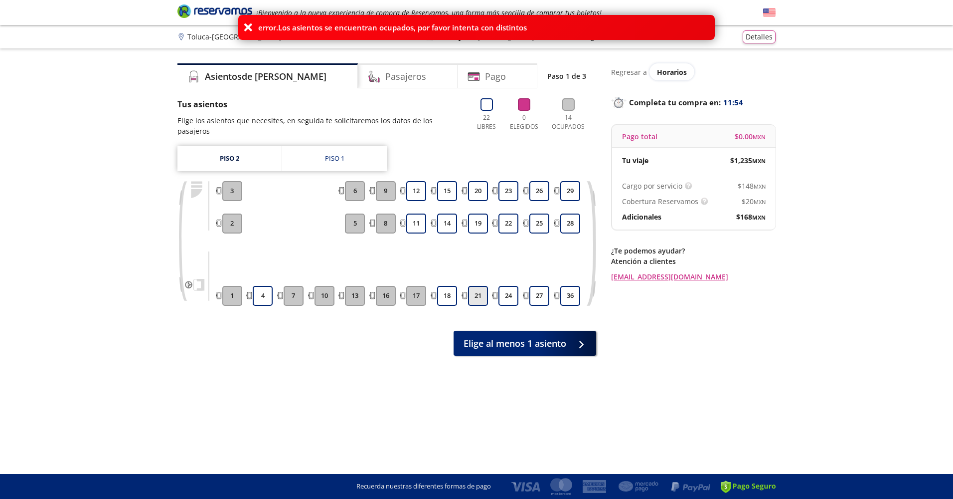
click at [484, 286] on button "21" at bounding box center [478, 296] width 20 height 20
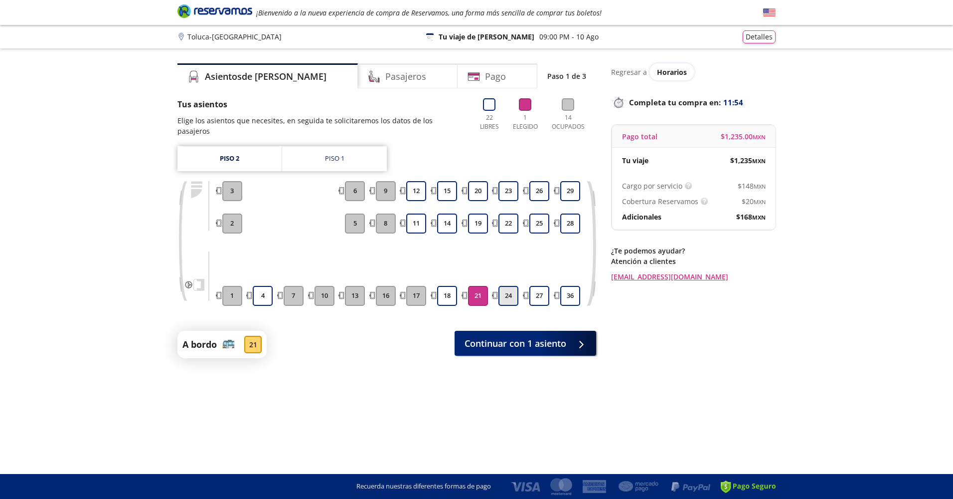
click at [515, 286] on button "24" at bounding box center [509, 296] width 20 height 20
click at [552, 334] on span "Continuar con 2 asientos" at bounding box center [513, 340] width 106 height 13
click at [518, 334] on span "Continuar con 2 asientos" at bounding box center [513, 340] width 106 height 13
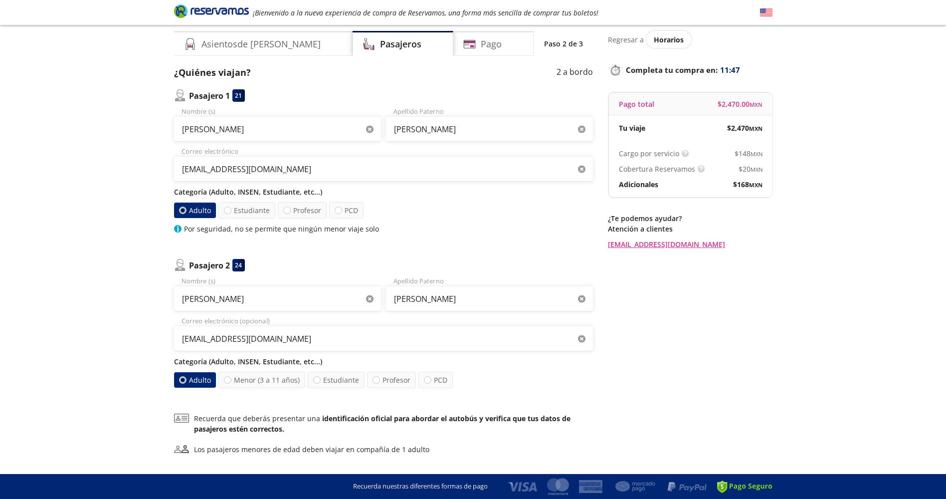
scroll to position [50, 0]
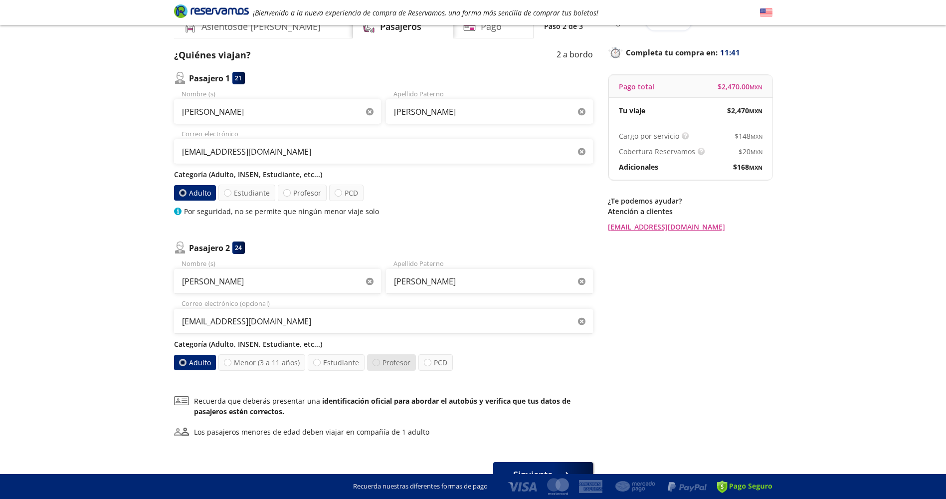
click at [372, 365] on div at bounding box center [375, 361] width 7 height 7
click at [373, 365] on input "Profesor" at bounding box center [376, 362] width 6 height 6
radio input "true"
radio input "false"
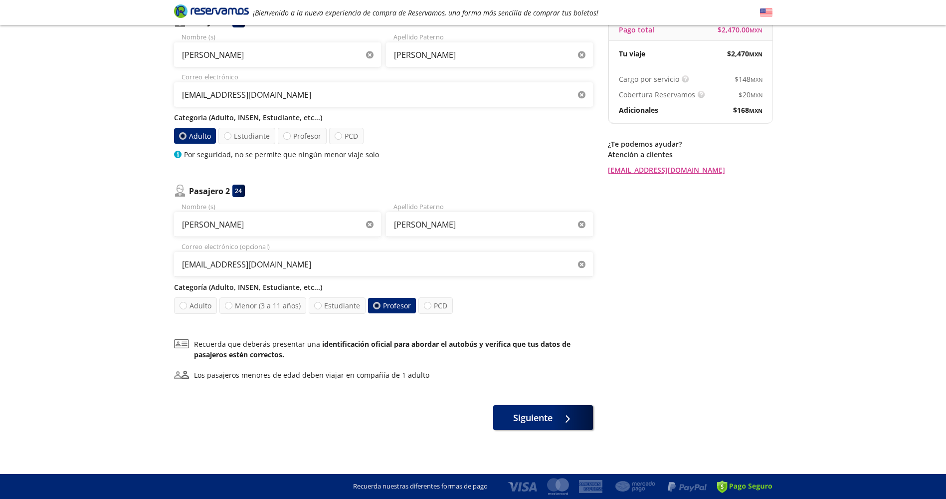
scroll to position [108, 0]
click at [523, 416] on span "Siguiente" at bounding box center [532, 414] width 39 height 13
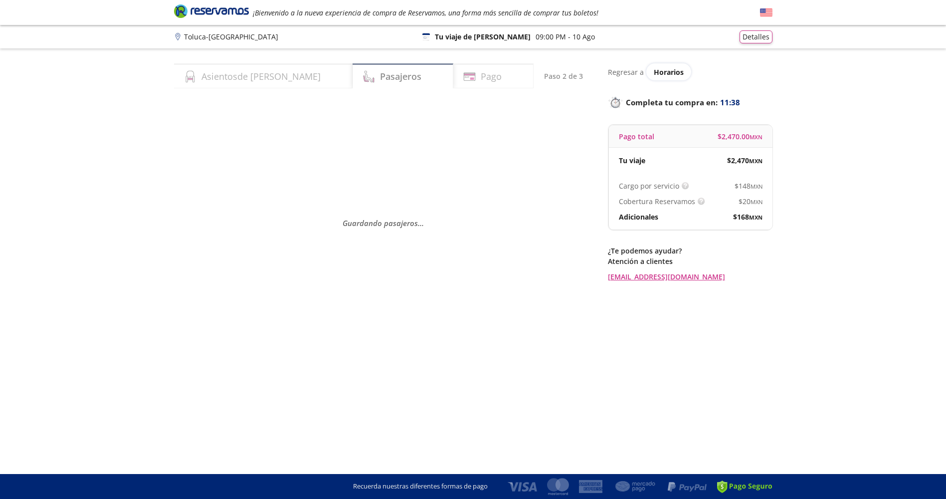
scroll to position [0, 0]
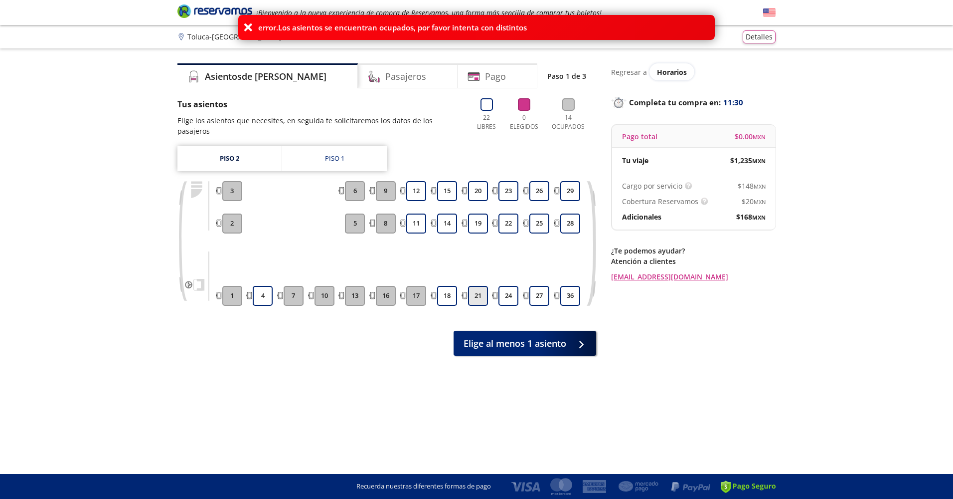
click at [480, 286] on button "21" at bounding box center [478, 296] width 20 height 20
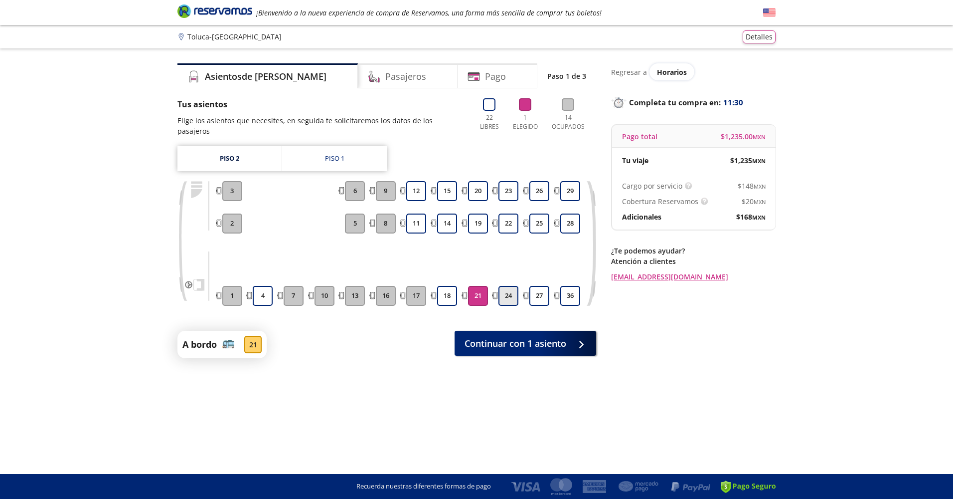
click at [501, 286] on button "24" at bounding box center [509, 296] width 20 height 20
click at [512, 334] on span "Continuar con 2 asientos" at bounding box center [513, 340] width 106 height 13
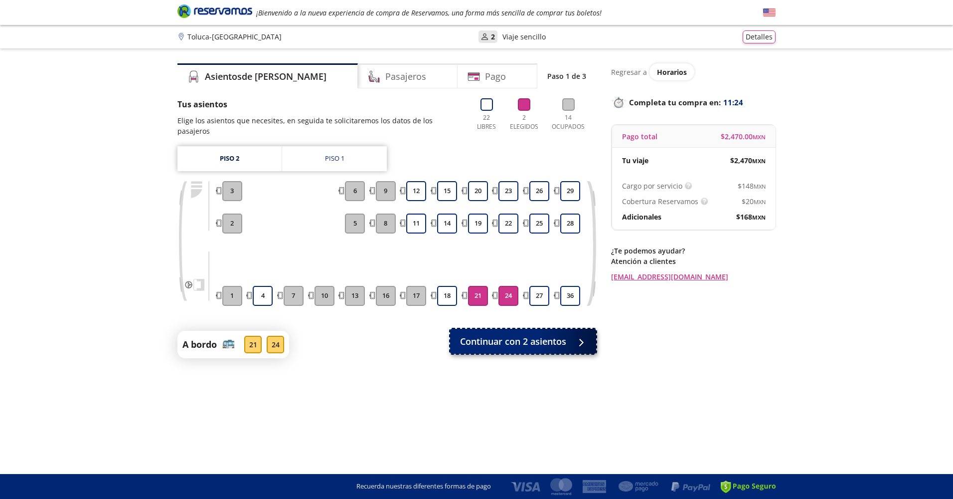
click at [517, 334] on span "Continuar con 2 asientos" at bounding box center [513, 340] width 106 height 13
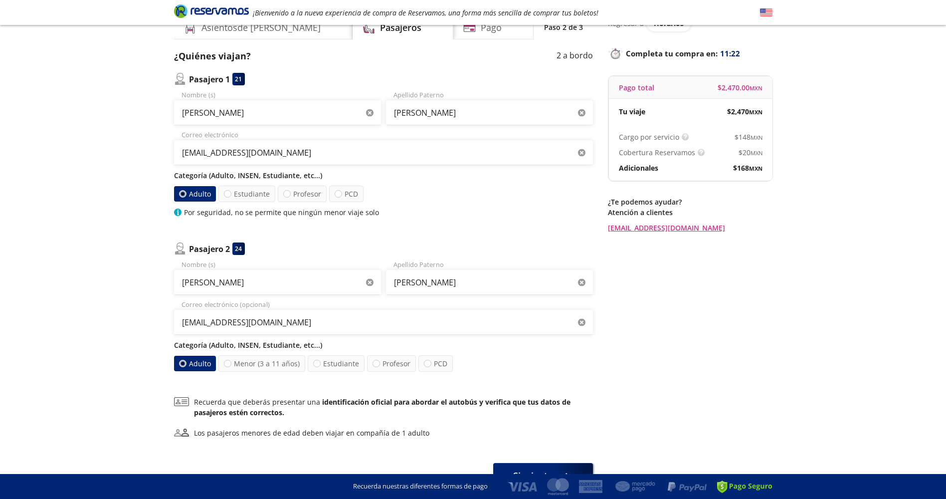
scroll to position [108, 0]
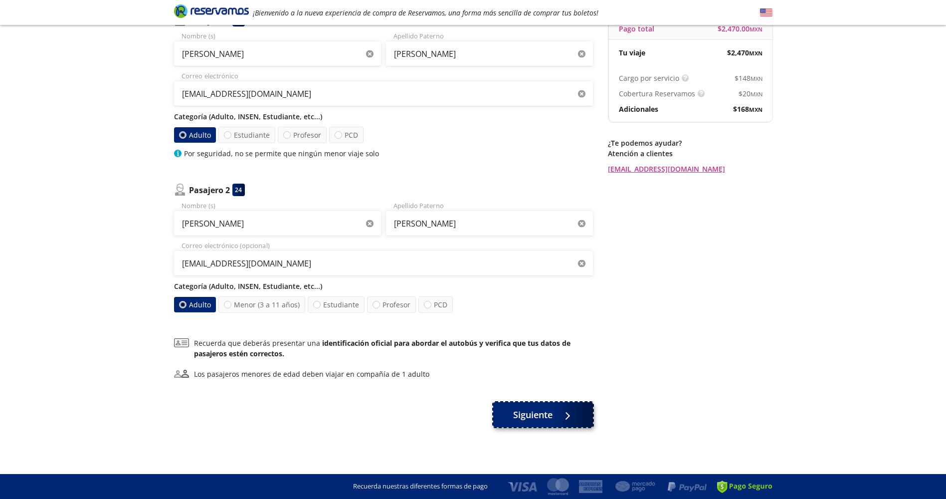
click at [543, 410] on span "Siguiente" at bounding box center [532, 414] width 39 height 13
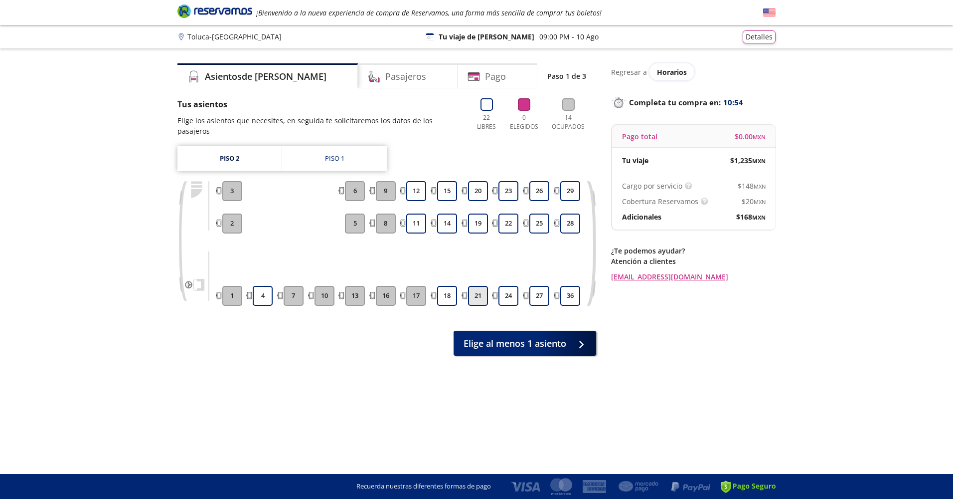
click at [483, 286] on button "21" at bounding box center [478, 296] width 20 height 20
click at [511, 286] on button "24" at bounding box center [509, 296] width 20 height 20
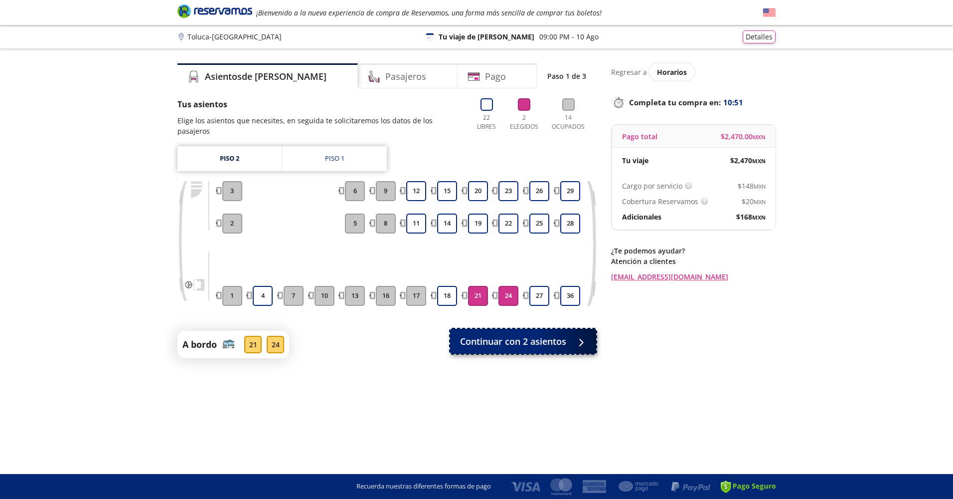
click at [553, 334] on span "Continuar con 2 asientos" at bounding box center [513, 340] width 106 height 13
click at [551, 334] on span "Continuar con 2 asientos" at bounding box center [513, 340] width 106 height 13
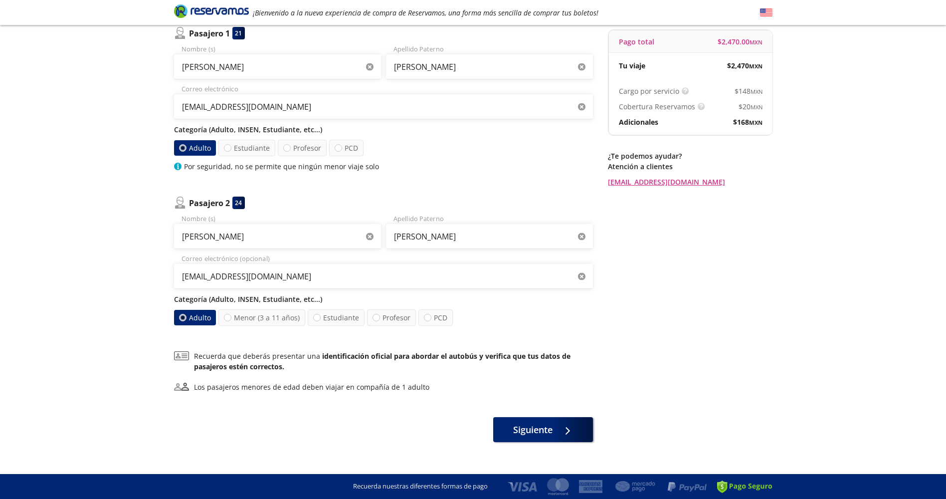
scroll to position [108, 0]
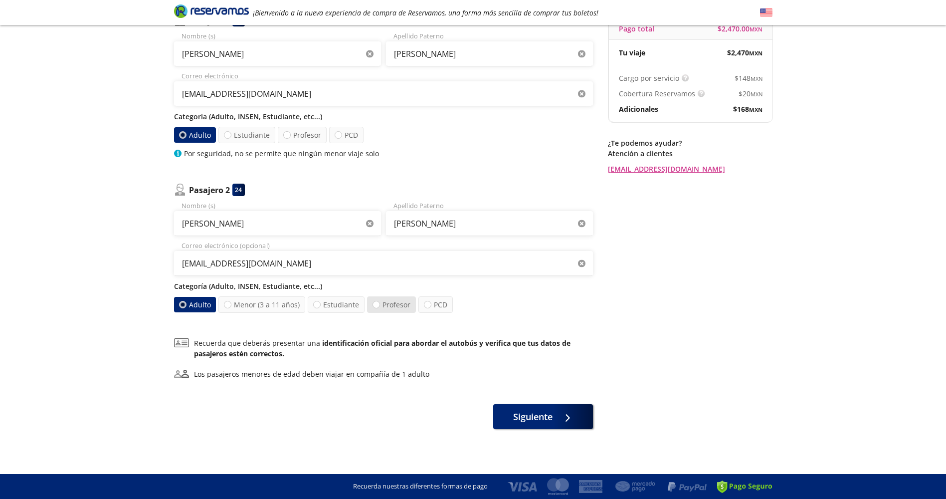
click at [386, 303] on label "Profesor" at bounding box center [391, 304] width 49 height 16
click at [379, 303] on input "Profesor" at bounding box center [376, 304] width 6 height 6
radio input "true"
radio input "false"
click at [529, 417] on span "Siguiente" at bounding box center [532, 416] width 39 height 13
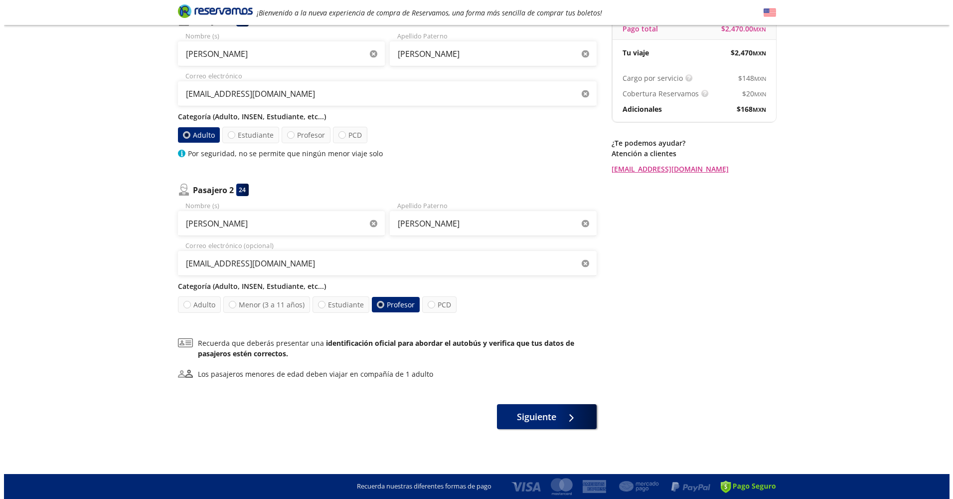
scroll to position [0, 0]
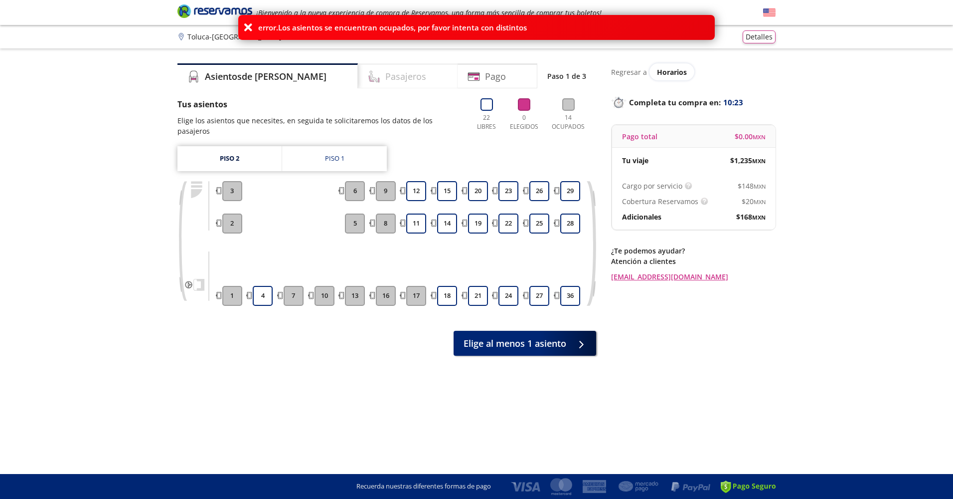
click at [385, 77] on h4 "Pasajeros" at bounding box center [405, 76] width 41 height 13
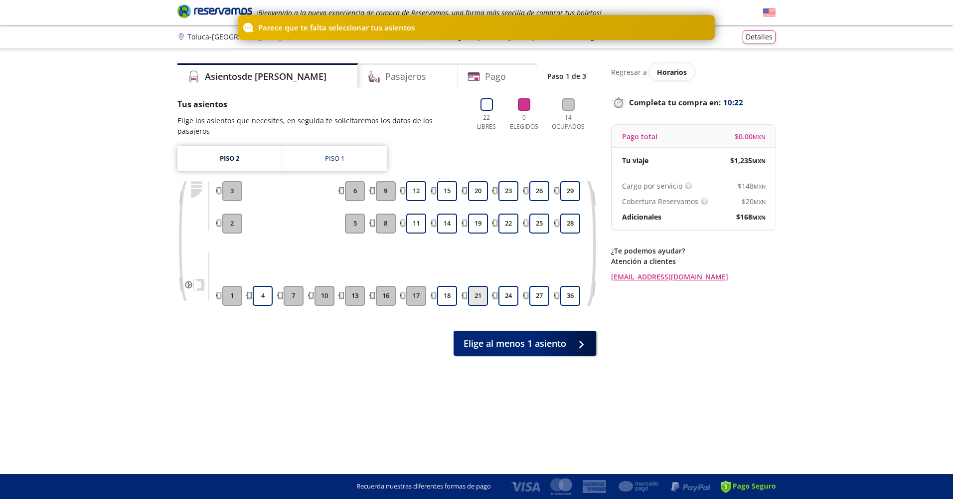
click at [477, 294] on button "21" at bounding box center [478, 296] width 20 height 20
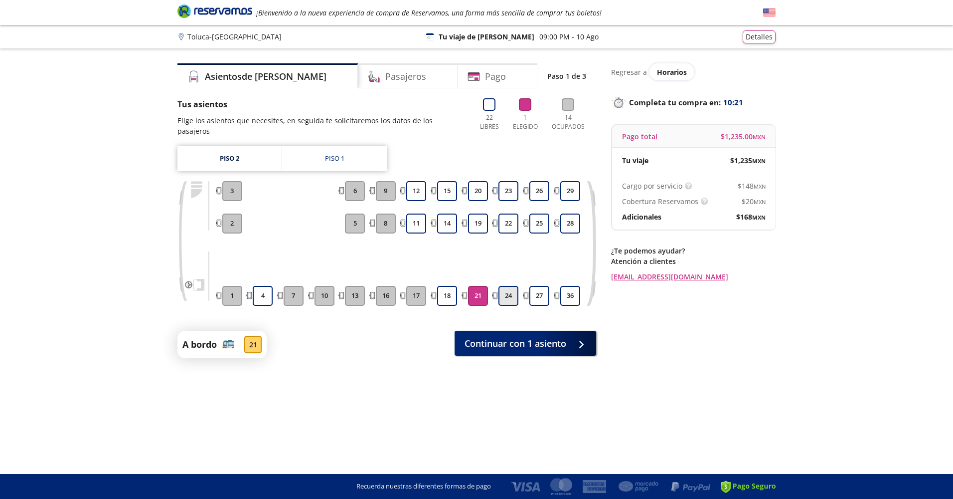
click at [507, 286] on button "24" at bounding box center [509, 296] width 20 height 20
click at [508, 290] on button "24" at bounding box center [509, 296] width 20 height 20
click at [483, 292] on button "21" at bounding box center [478, 296] width 20 height 20
click at [514, 291] on button "24" at bounding box center [509, 296] width 20 height 20
click at [479, 290] on button "21" at bounding box center [478, 296] width 20 height 20
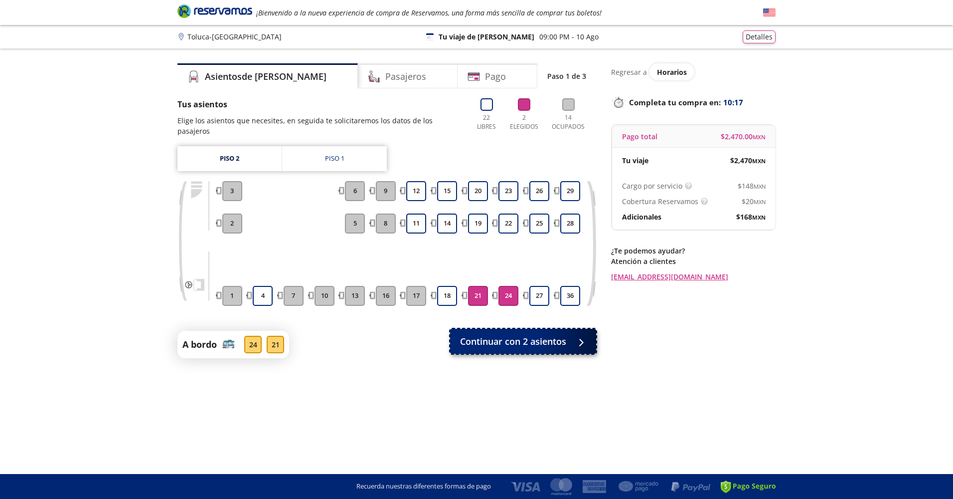
click at [519, 334] on span "Continuar con 2 asientos" at bounding box center [513, 340] width 106 height 13
click at [519, 336] on span "Continuar con 2 asientos" at bounding box center [513, 342] width 106 height 13
